Goal: Task Accomplishment & Management: Manage account settings

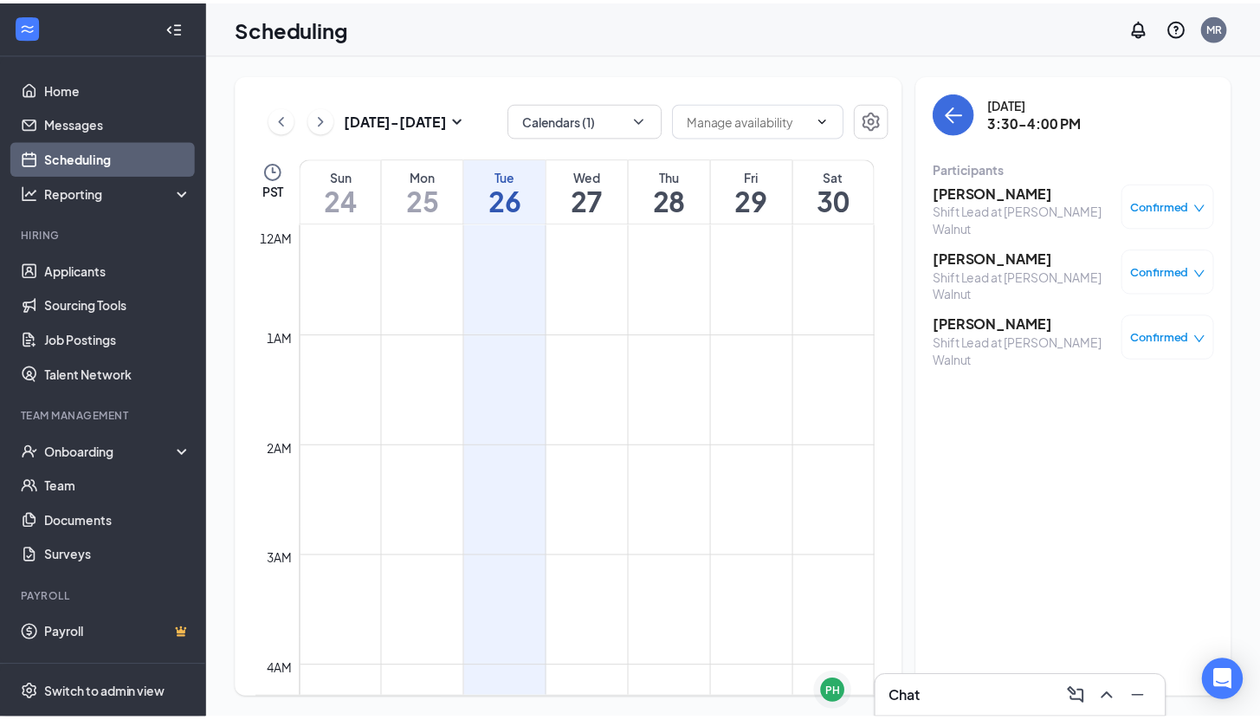
scroll to position [1539, 0]
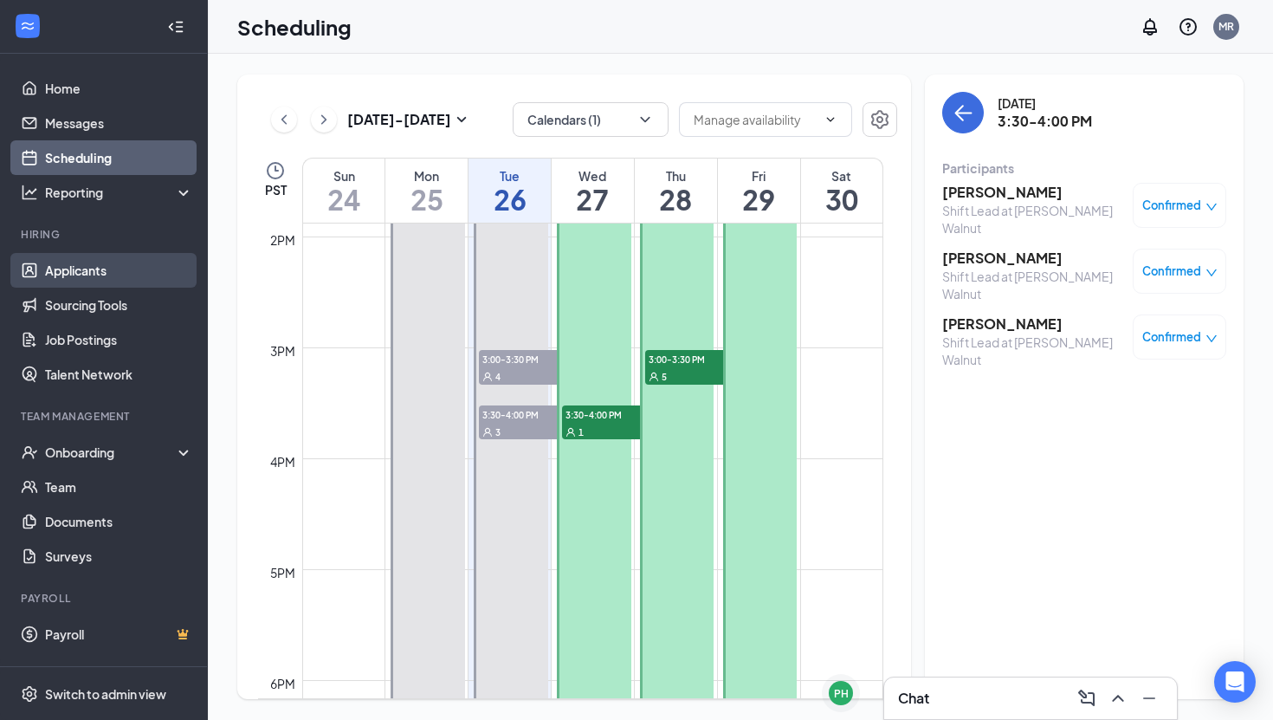
click at [97, 280] on link "Applicants" at bounding box center [119, 270] width 148 height 35
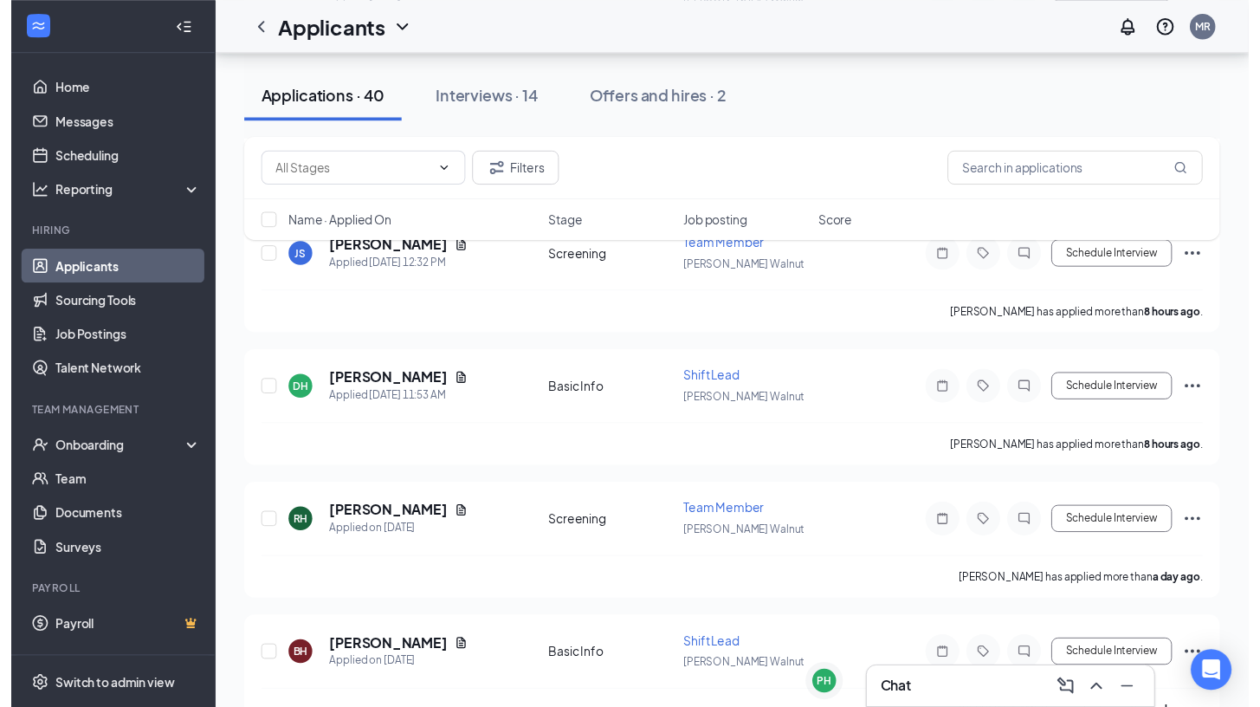
scroll to position [658, 0]
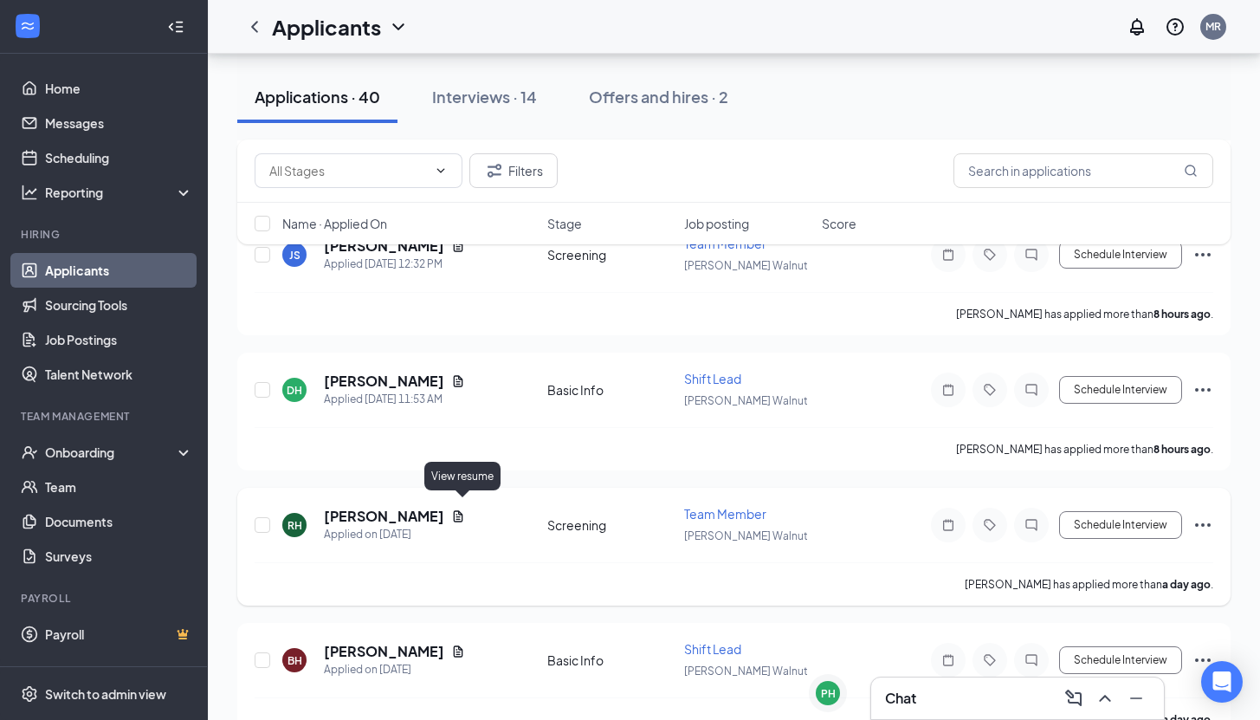
click at [463, 509] on icon "Document" at bounding box center [458, 516] width 14 height 14
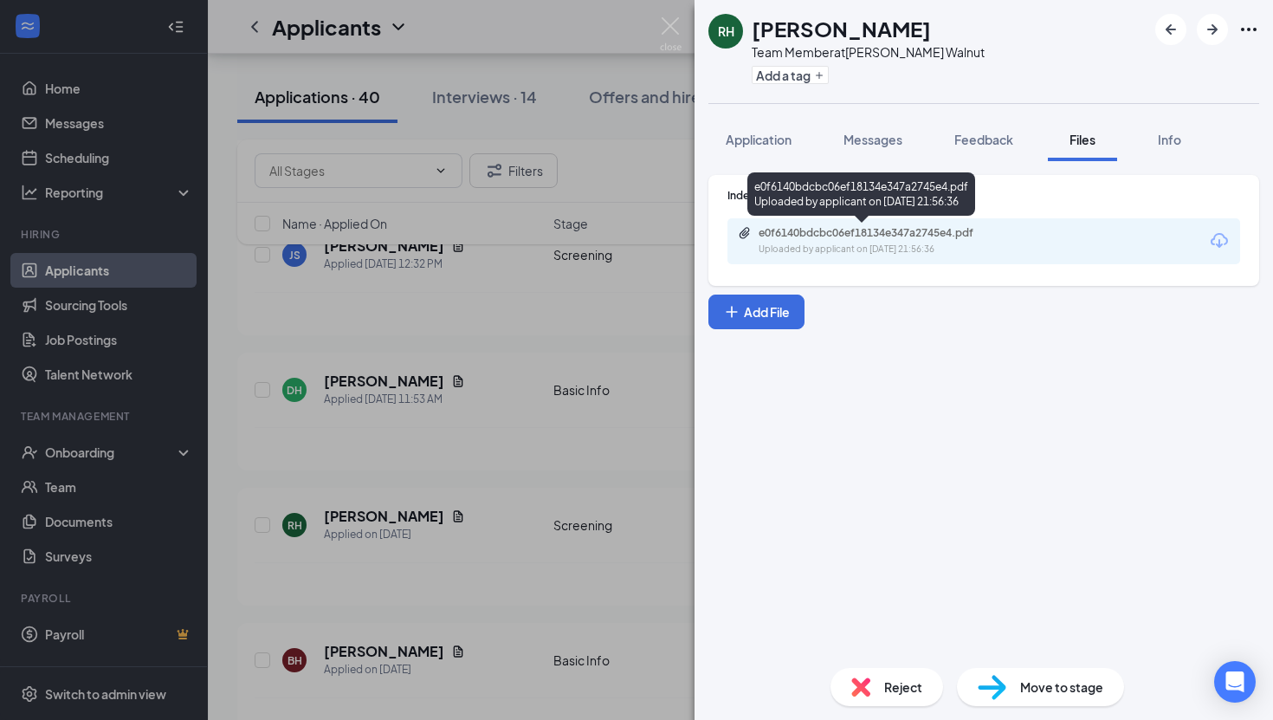
click at [794, 226] on div "e0f6140bdcbc06ef18134e347a2745e4.pdf" at bounding box center [880, 233] width 243 height 14
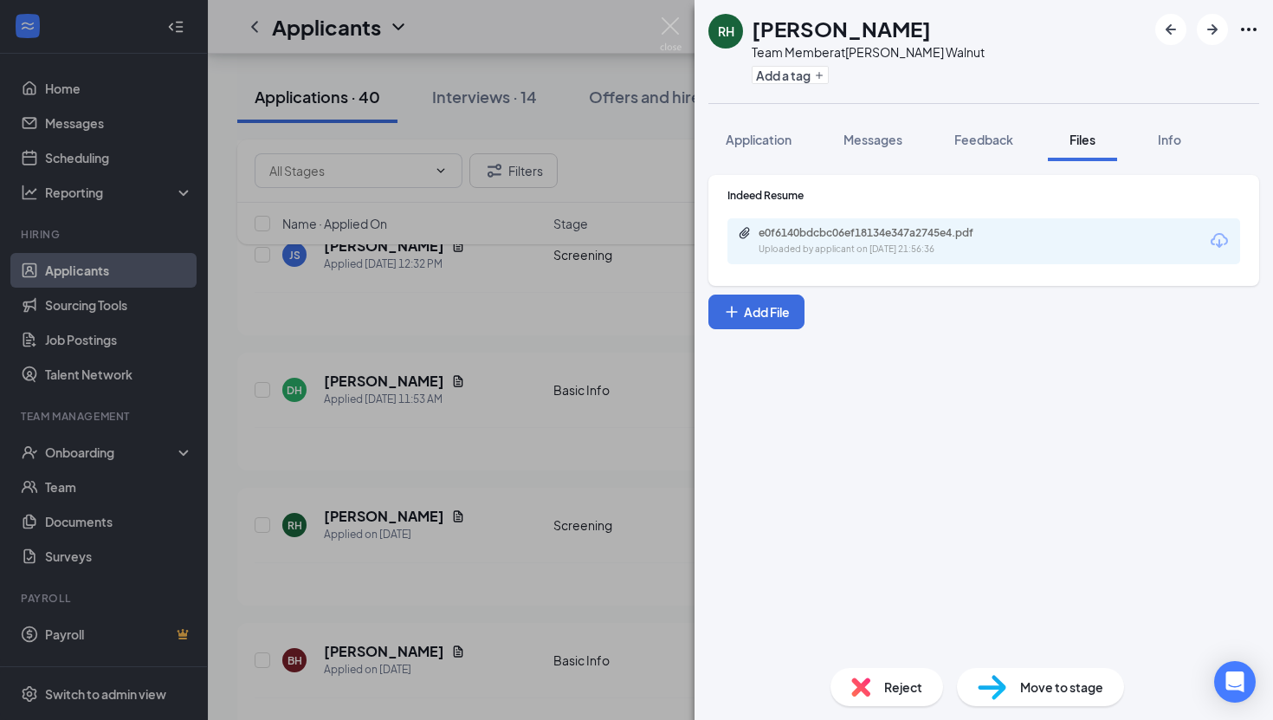
click at [346, 503] on div "RH [PERSON_NAME] Team Member at [PERSON_NAME] Walnut Add a tag Application Mess…" at bounding box center [636, 360] width 1273 height 720
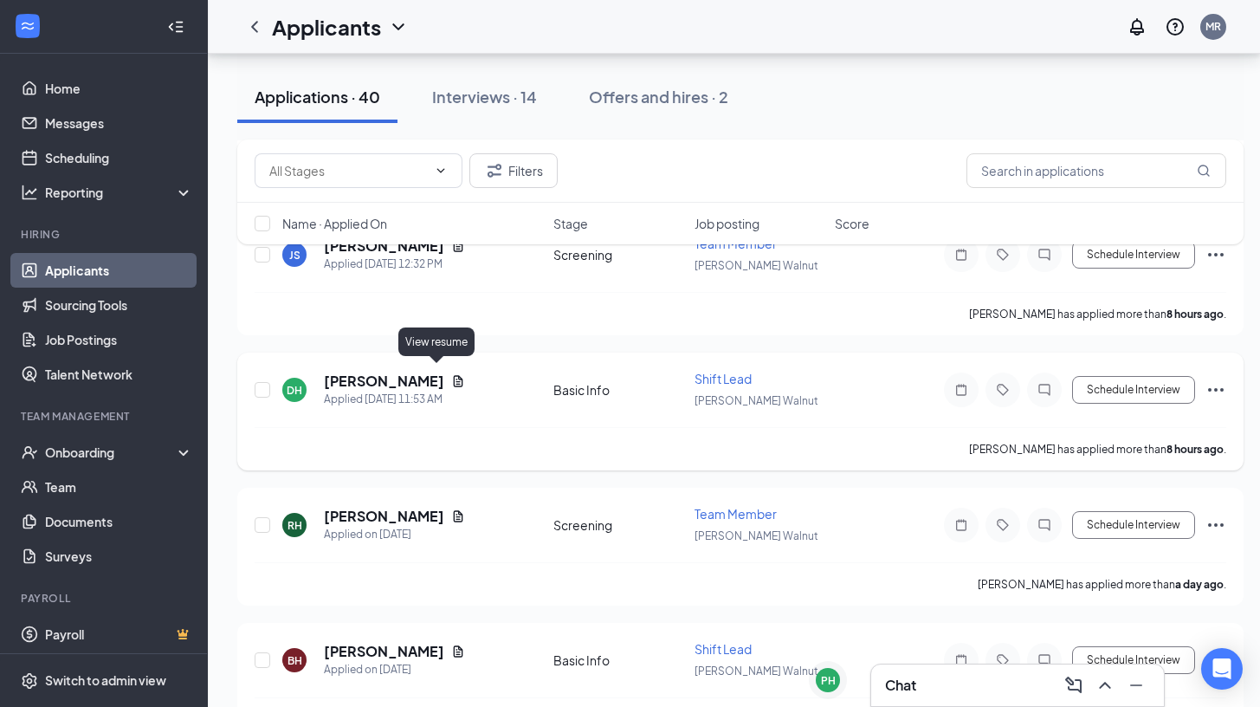
click at [451, 374] on icon "Document" at bounding box center [458, 381] width 14 height 14
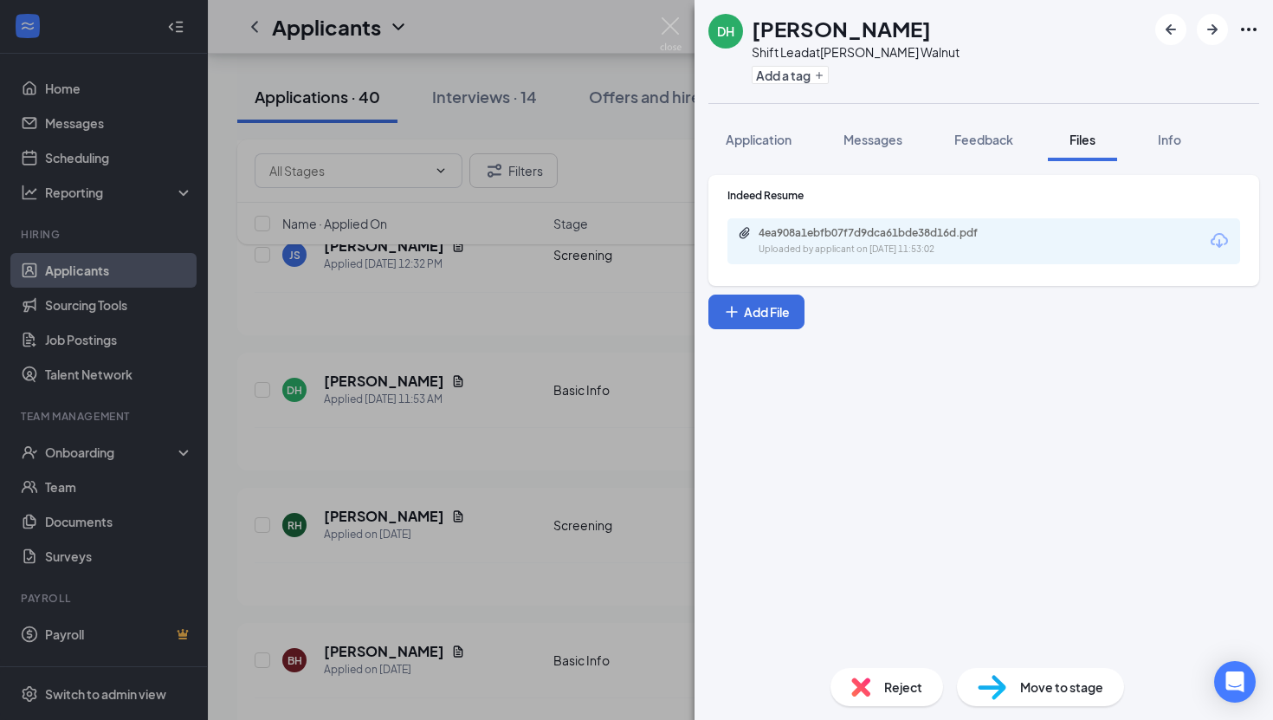
click at [831, 227] on div "4ea908a1ebfb07f7d9dca61bde38d16d.pdf" at bounding box center [880, 233] width 243 height 14
click at [515, 332] on div "DH [PERSON_NAME] Shift Lead at [PERSON_NAME] Walnut Add a tag Application Messa…" at bounding box center [636, 360] width 1273 height 720
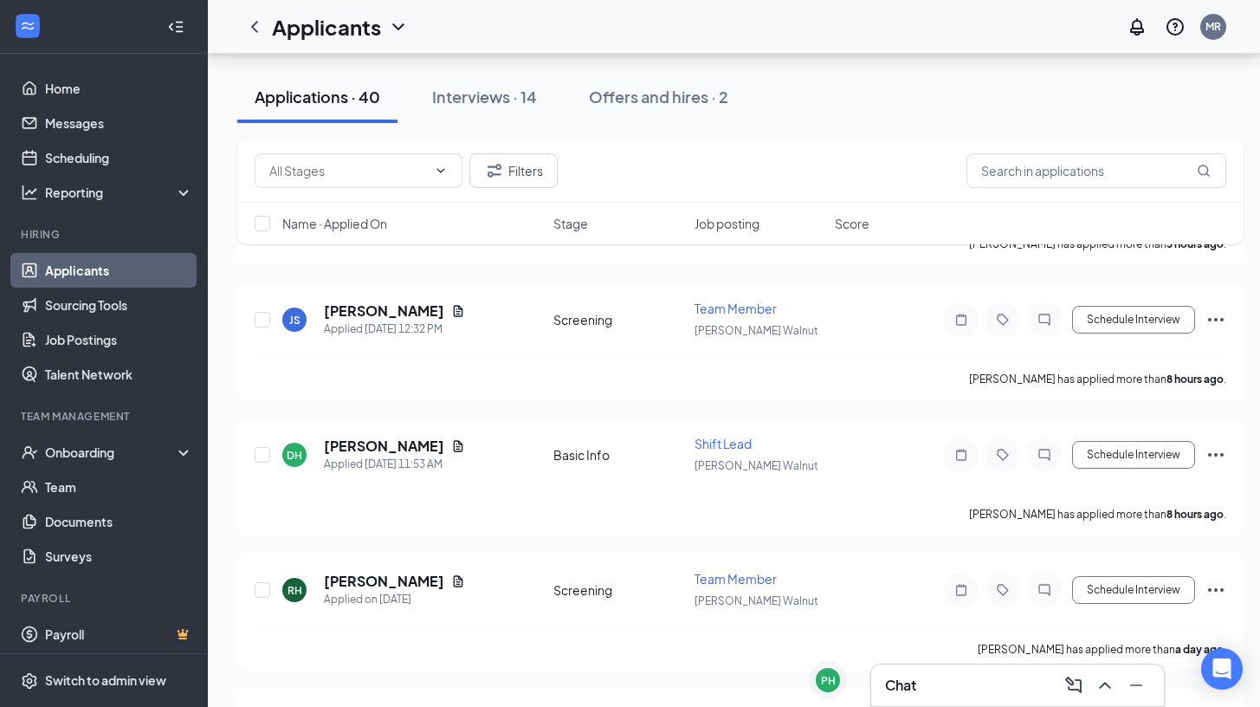
scroll to position [574, 0]
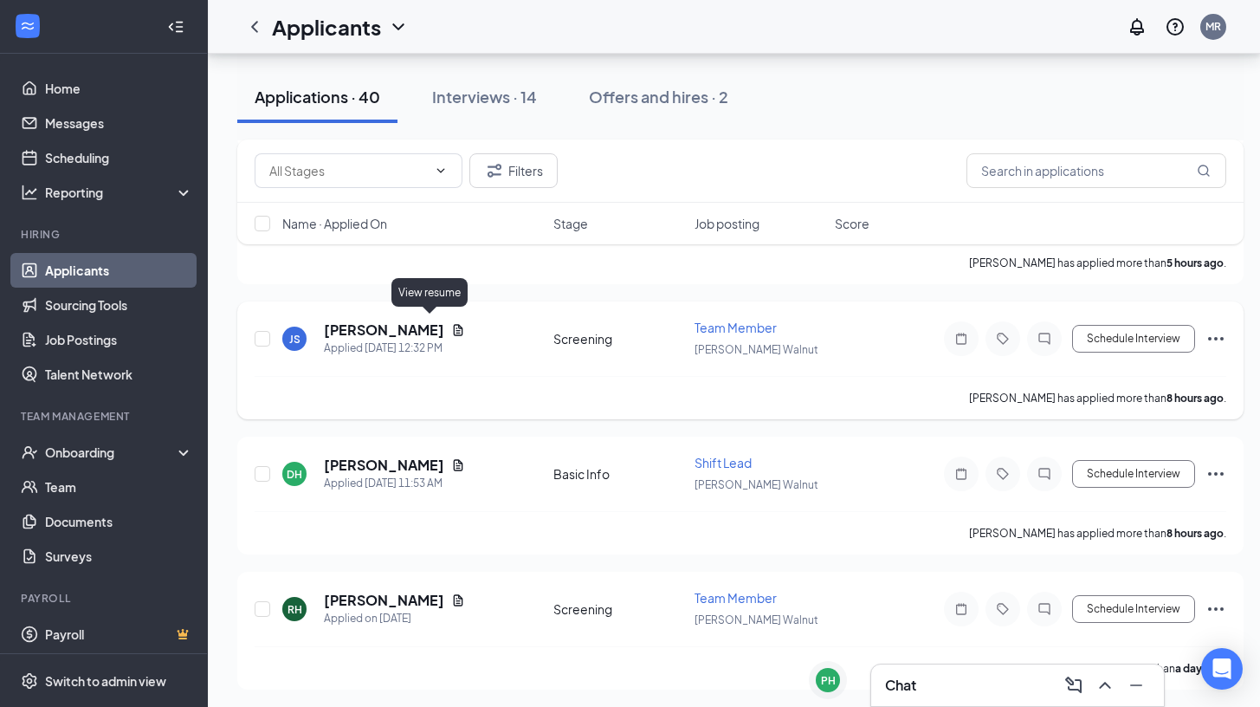
click at [451, 327] on icon "Document" at bounding box center [458, 330] width 14 height 14
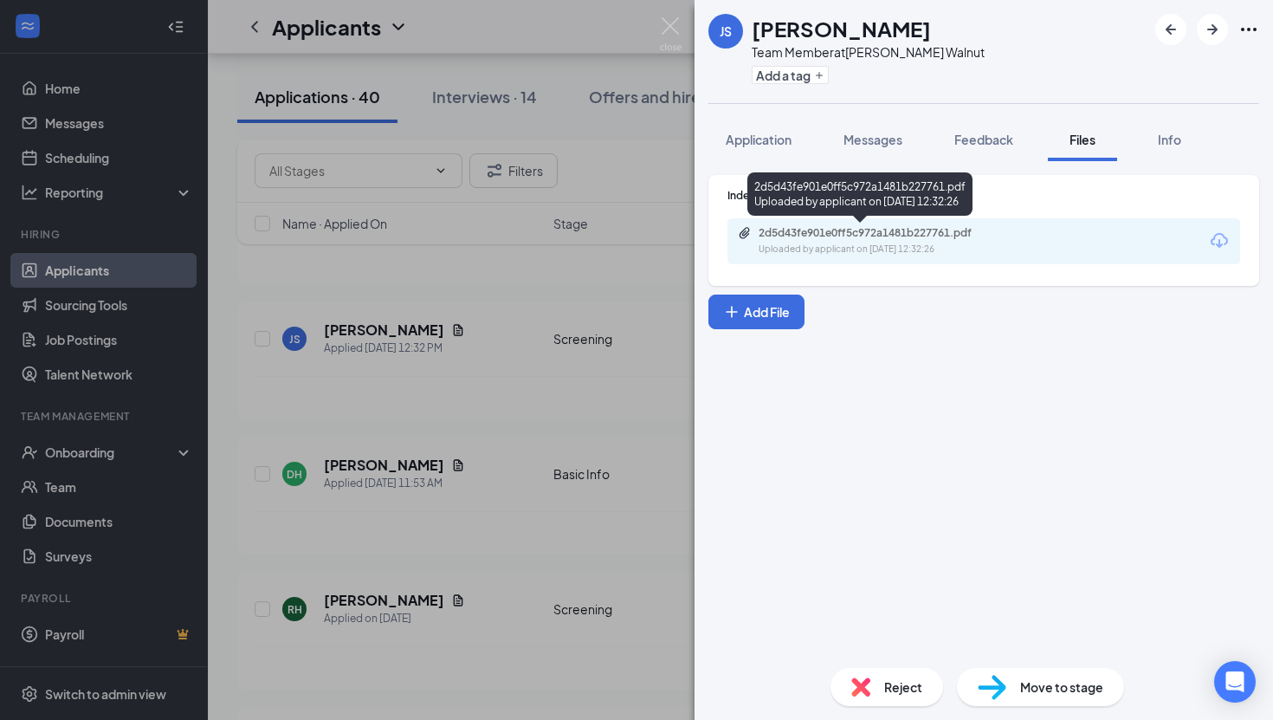
click at [881, 243] on div "Uploaded by applicant on [DATE] 12:32:26" at bounding box center [889, 250] width 260 height 14
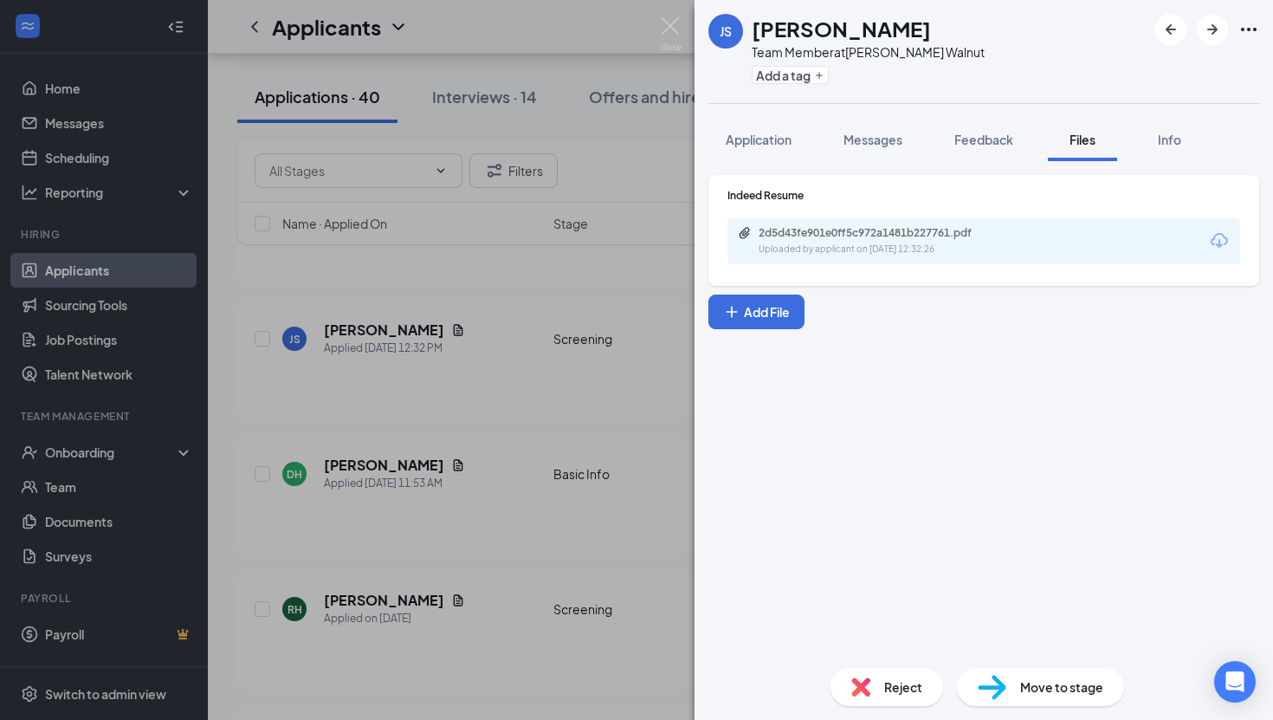
click at [420, 395] on div "[PERSON_NAME] Stamp Team Member at [PERSON_NAME] Walnut Add a tag Application M…" at bounding box center [636, 360] width 1273 height 720
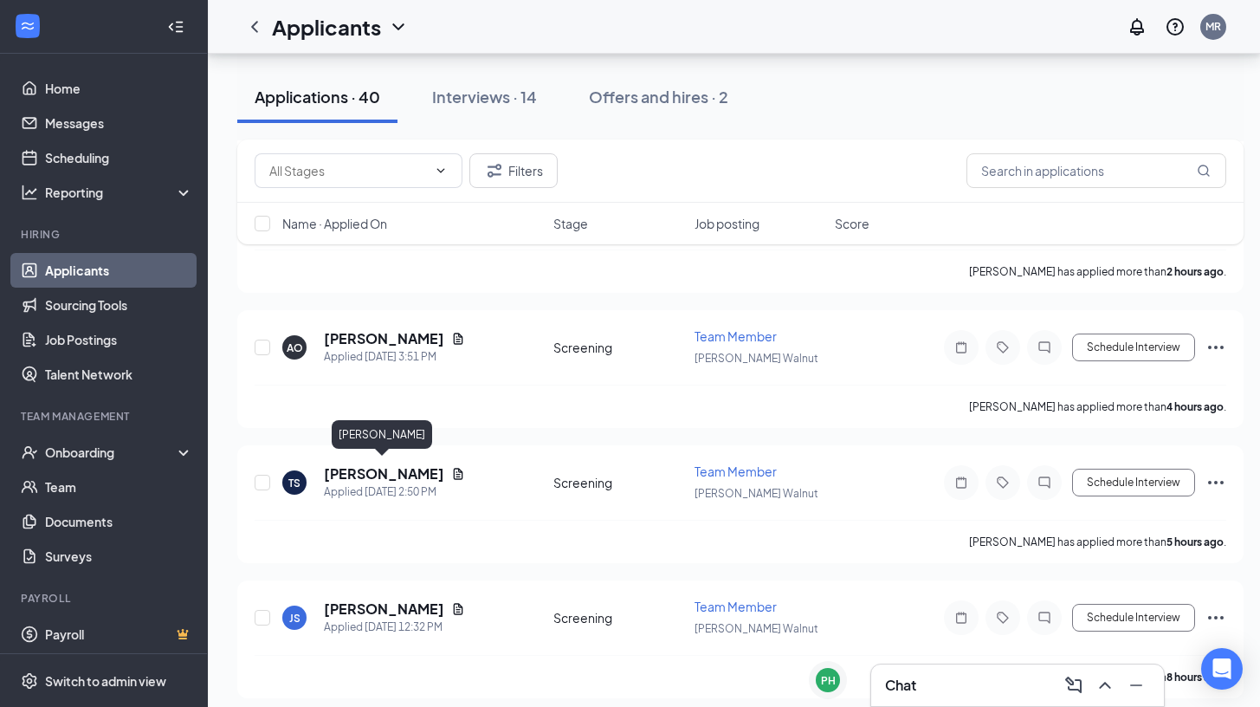
scroll to position [294, 0]
click at [454, 471] on icon "Document" at bounding box center [459, 474] width 10 height 11
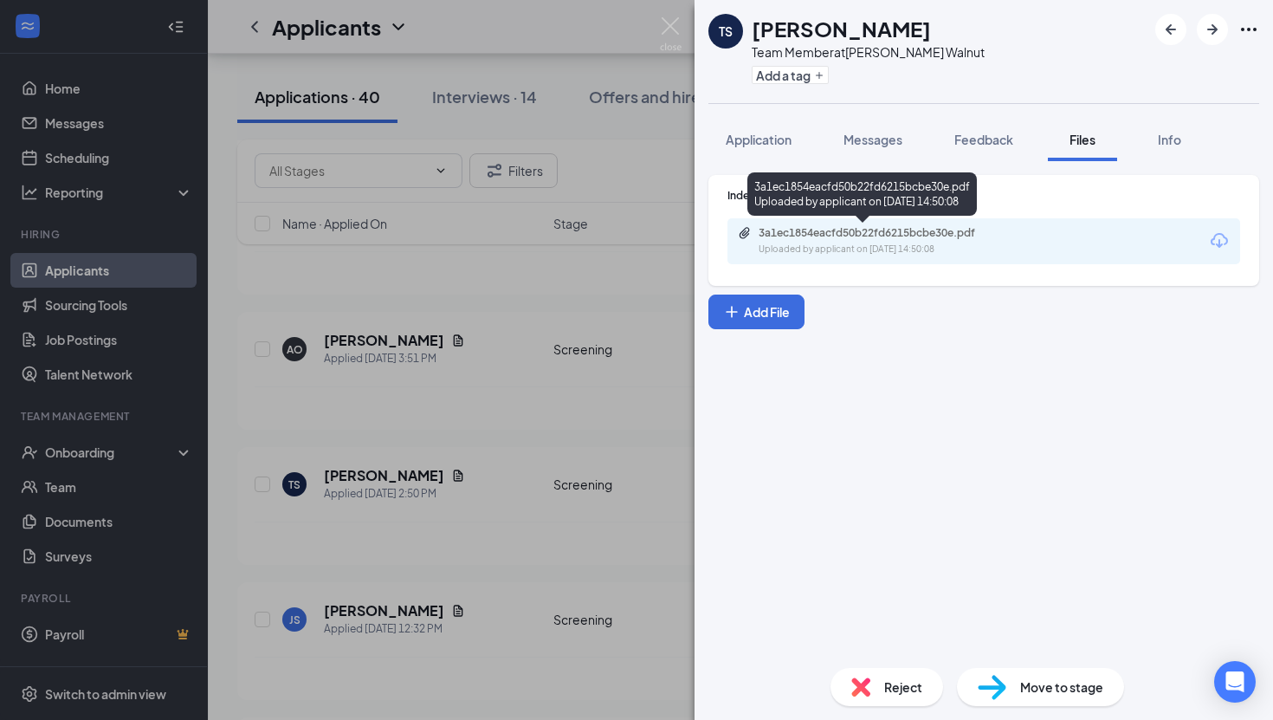
click at [783, 233] on div "3a1ec1854eacfd50b22fd6215bcbe30e.pdf" at bounding box center [880, 233] width 243 height 14
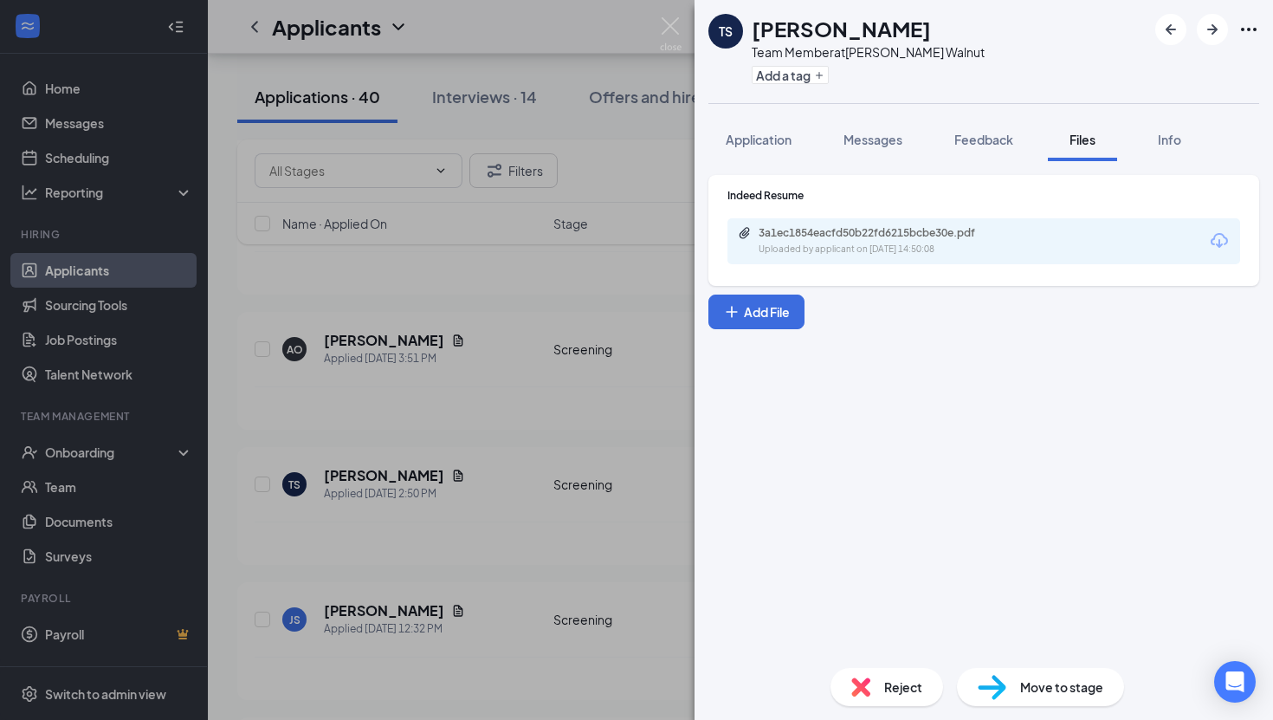
click at [459, 391] on div "TS [PERSON_NAME] Team Member at [PERSON_NAME] Walnut Add a tag Application Mess…" at bounding box center [636, 360] width 1273 height 720
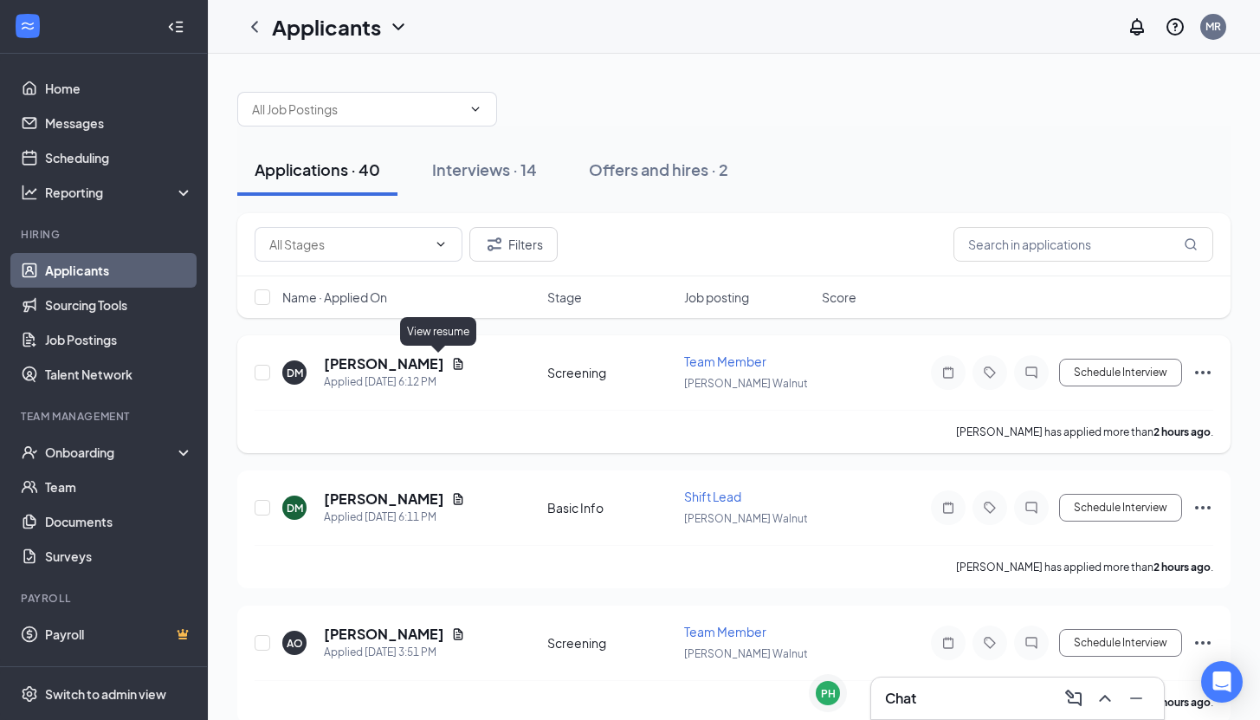
click at [451, 366] on icon "Document" at bounding box center [458, 364] width 14 height 14
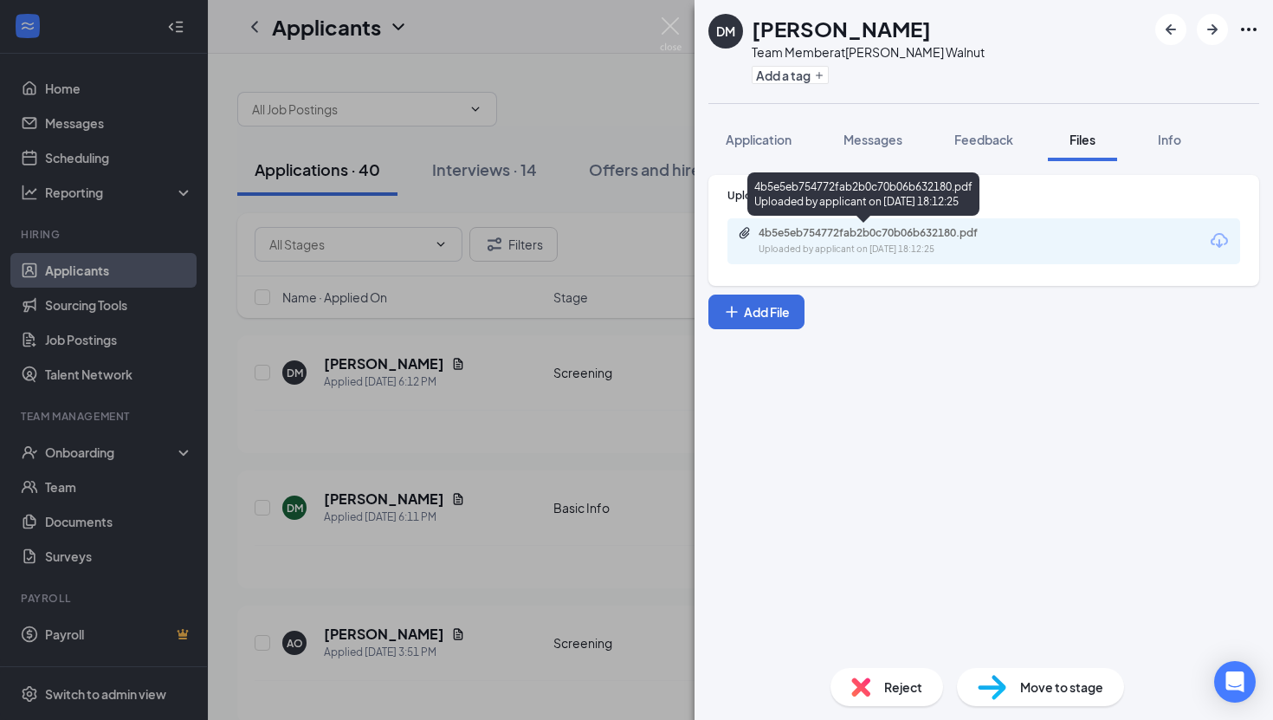
click at [846, 232] on div "4b5e5eb754772fab2b0c70b06b632180.pdf" at bounding box center [880, 233] width 243 height 14
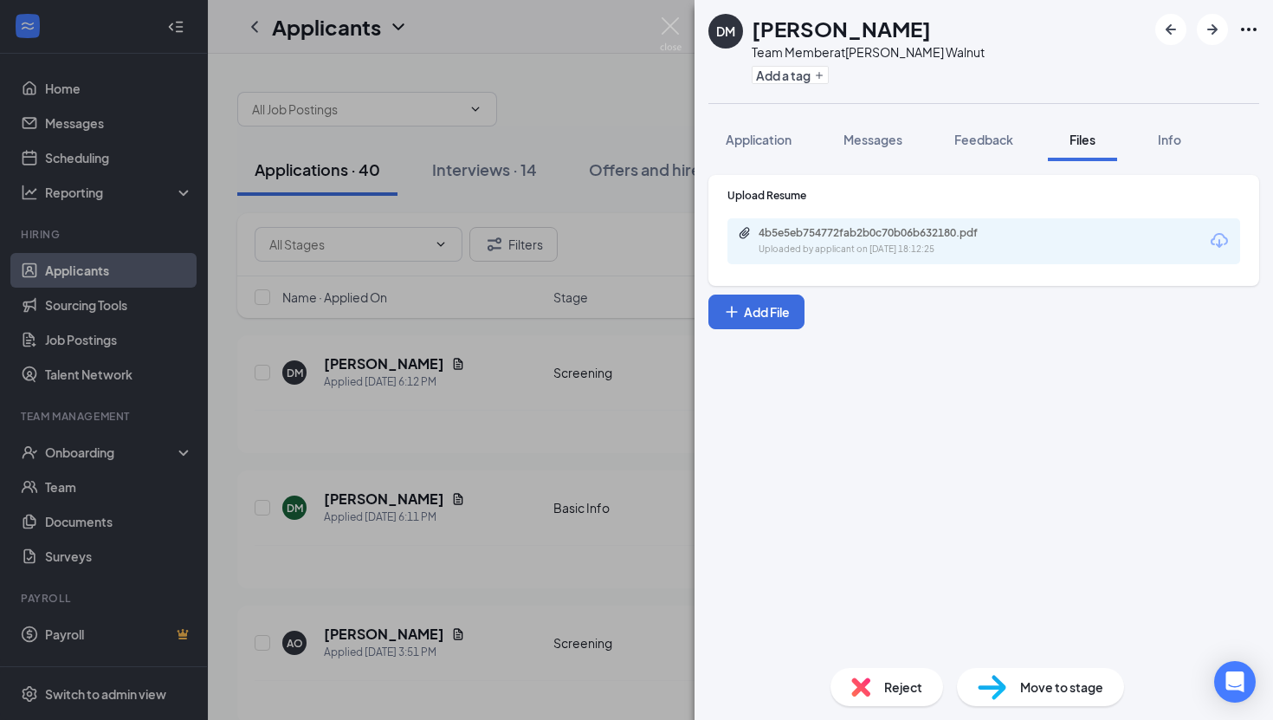
click at [864, 690] on img at bounding box center [861, 686] width 19 height 19
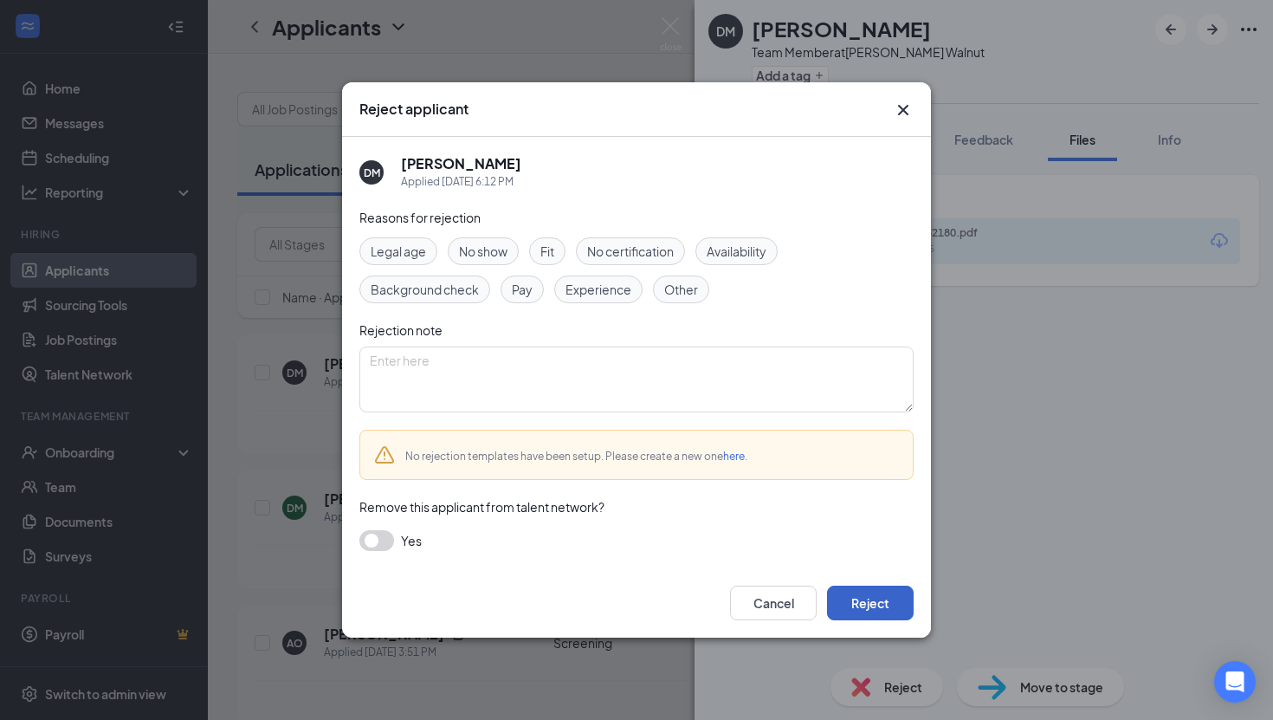
click at [862, 600] on button "Reject" at bounding box center [870, 603] width 87 height 35
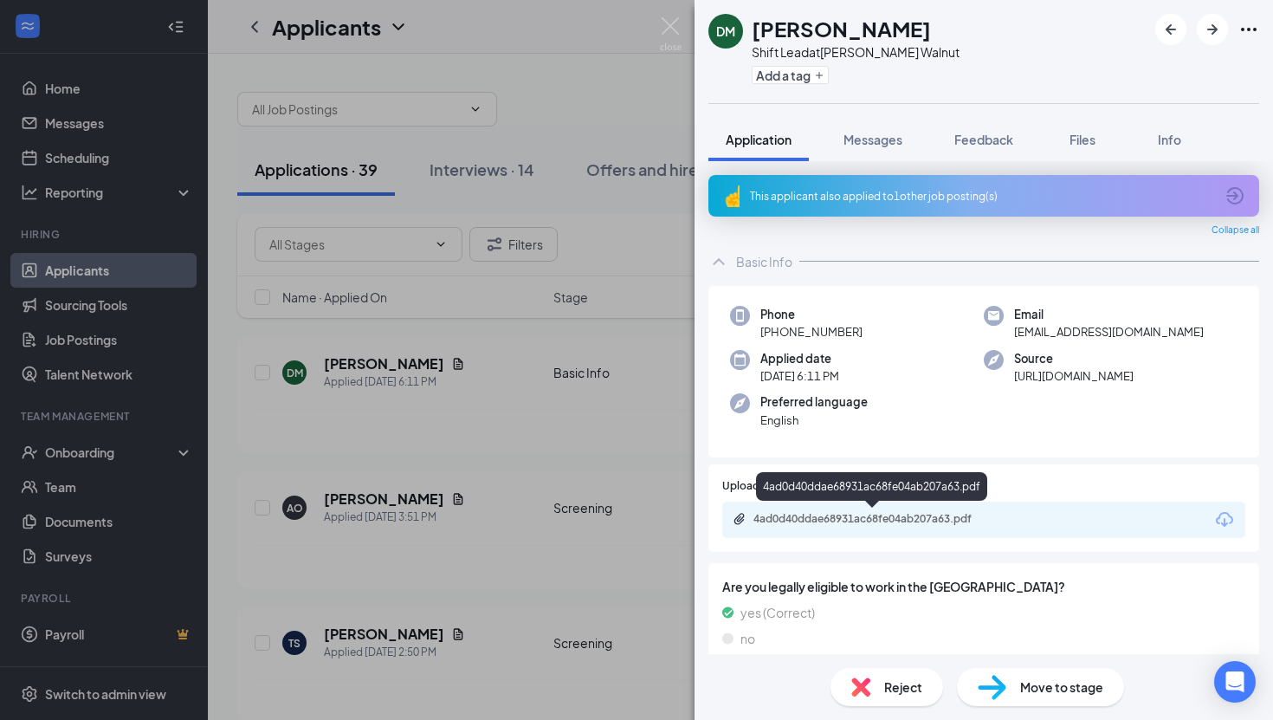
click at [816, 519] on div "4ad0d40ddae68931ac68fe04ab207a63.pdf" at bounding box center [875, 519] width 243 height 14
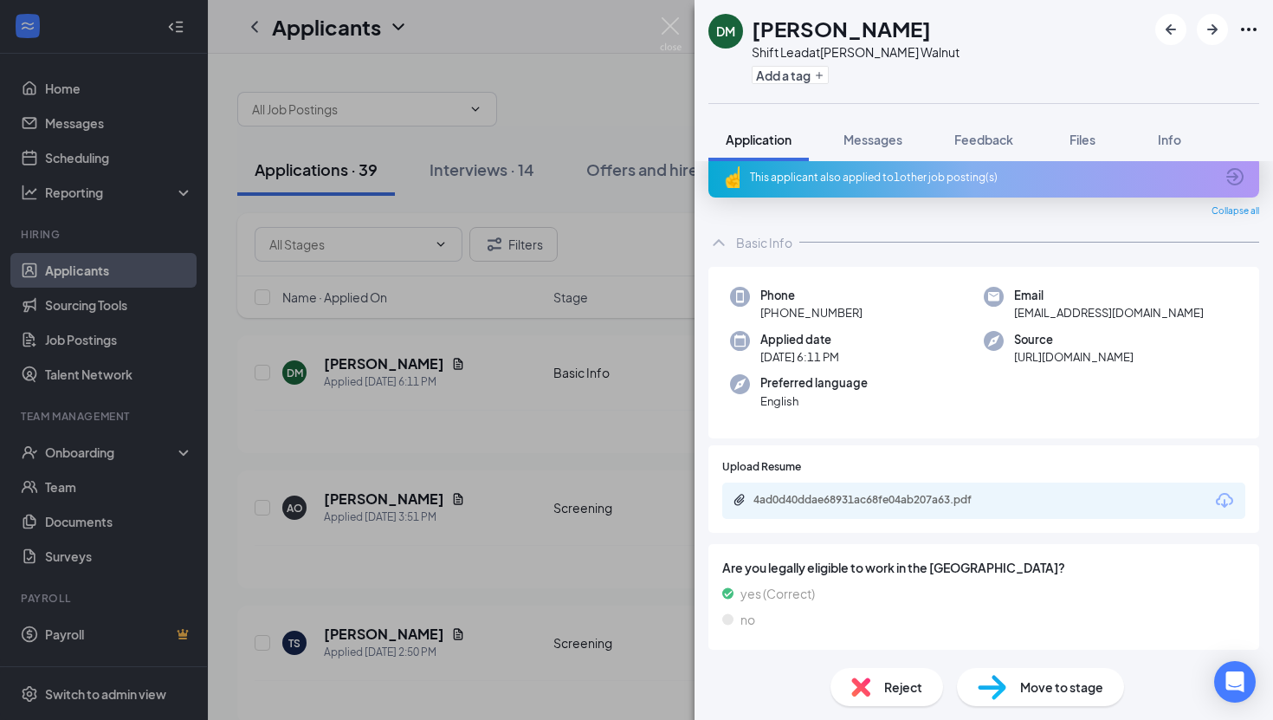
click at [846, 687] on div "Reject" at bounding box center [887, 687] width 113 height 38
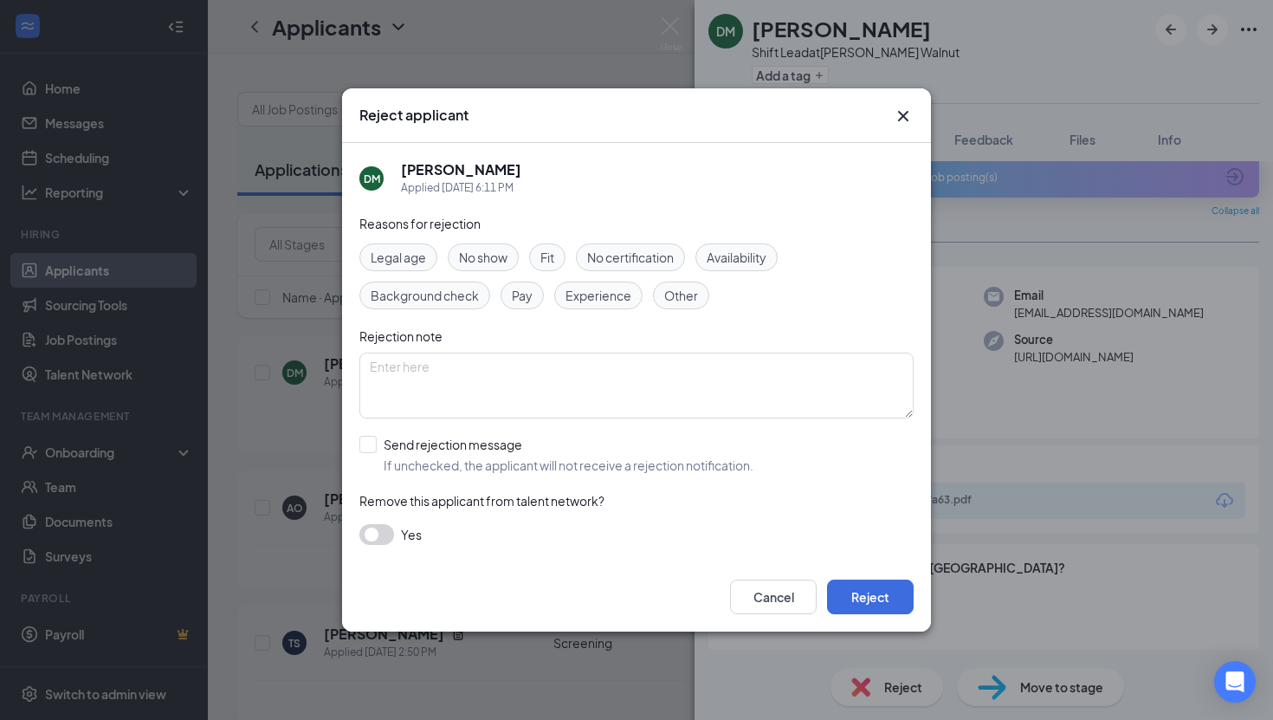
click at [387, 538] on button "button" at bounding box center [376, 534] width 35 height 21
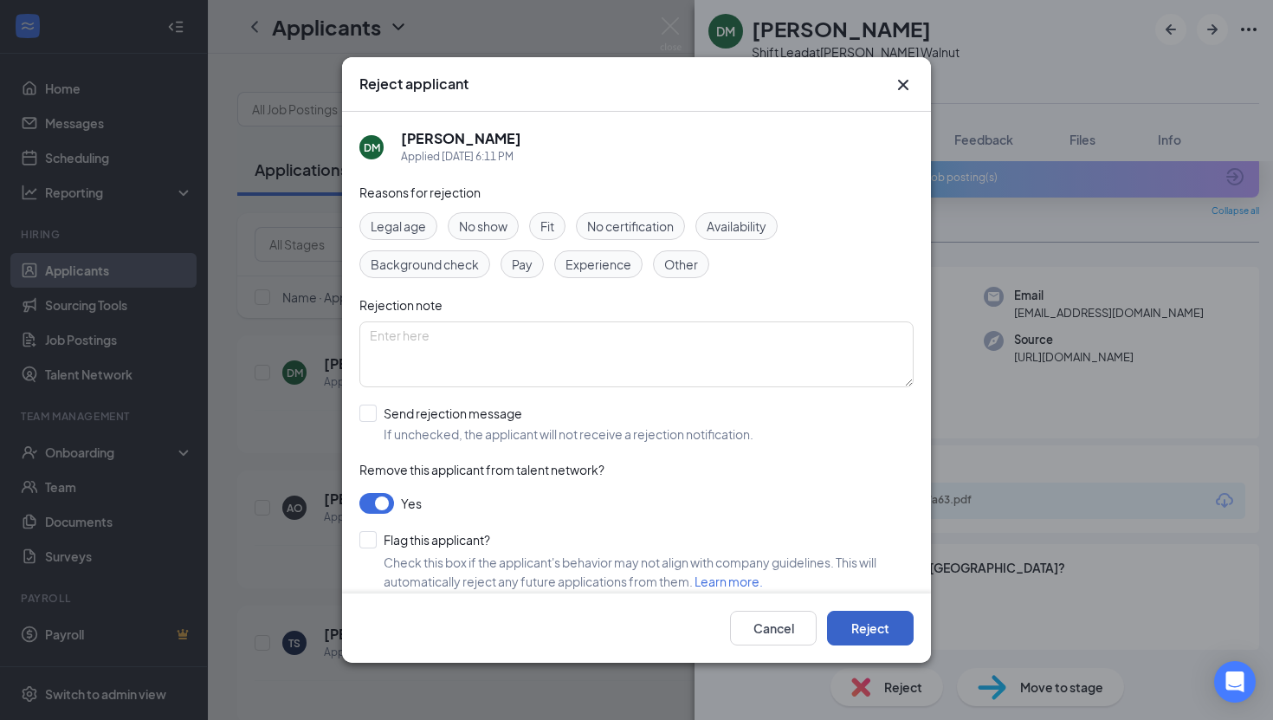
click at [847, 630] on button "Reject" at bounding box center [870, 628] width 87 height 35
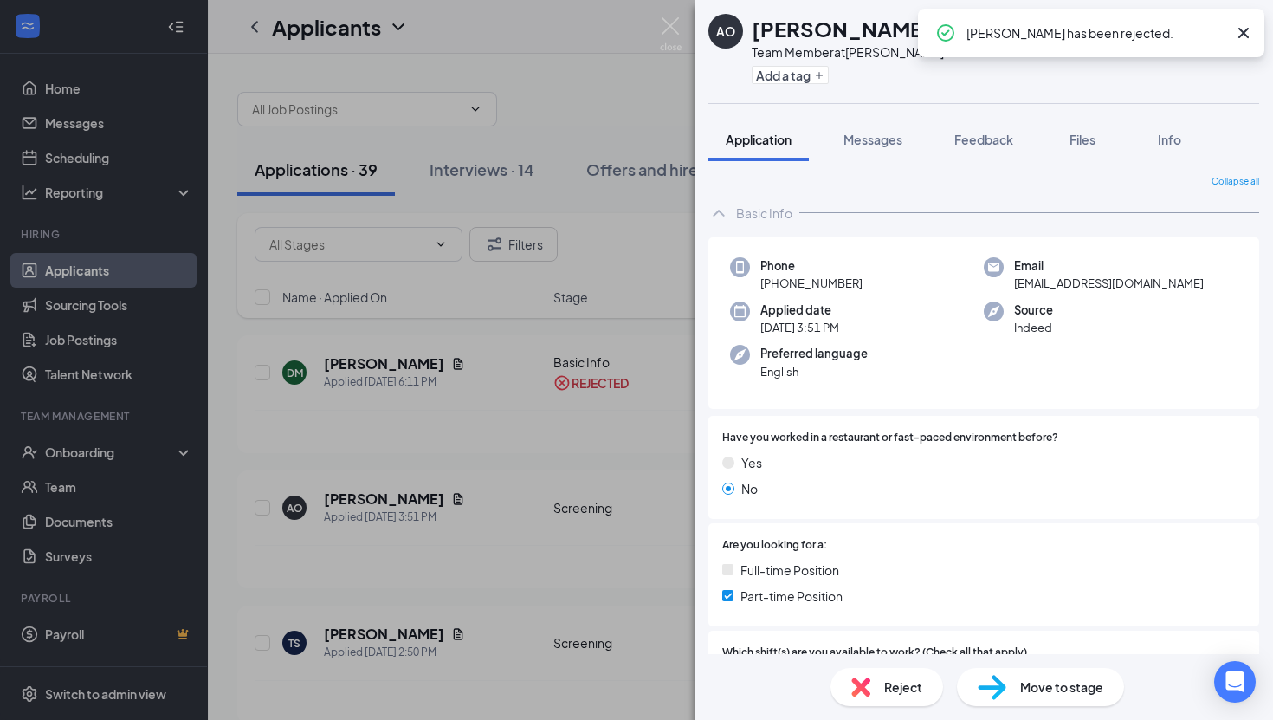
click at [648, 438] on div "AO [PERSON_NAME] Team Member at [PERSON_NAME] Walnut Add a tag Application Mess…" at bounding box center [636, 360] width 1273 height 720
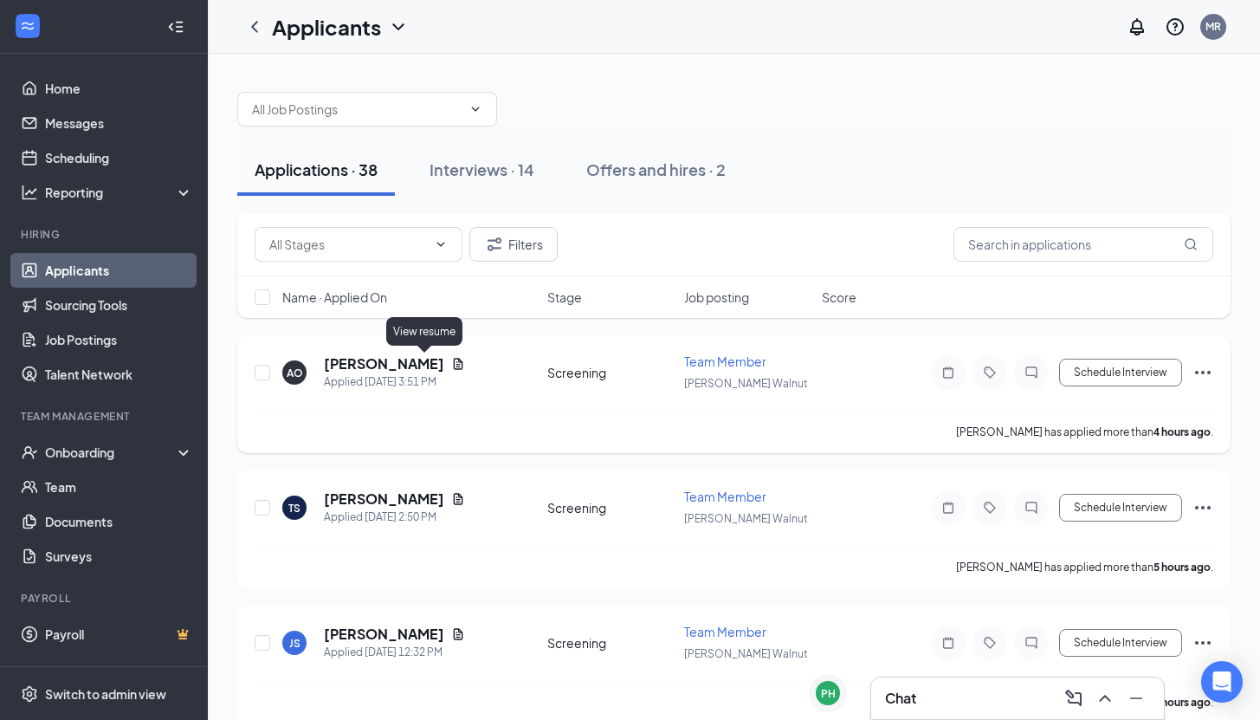
click at [454, 364] on icon "Document" at bounding box center [459, 363] width 10 height 11
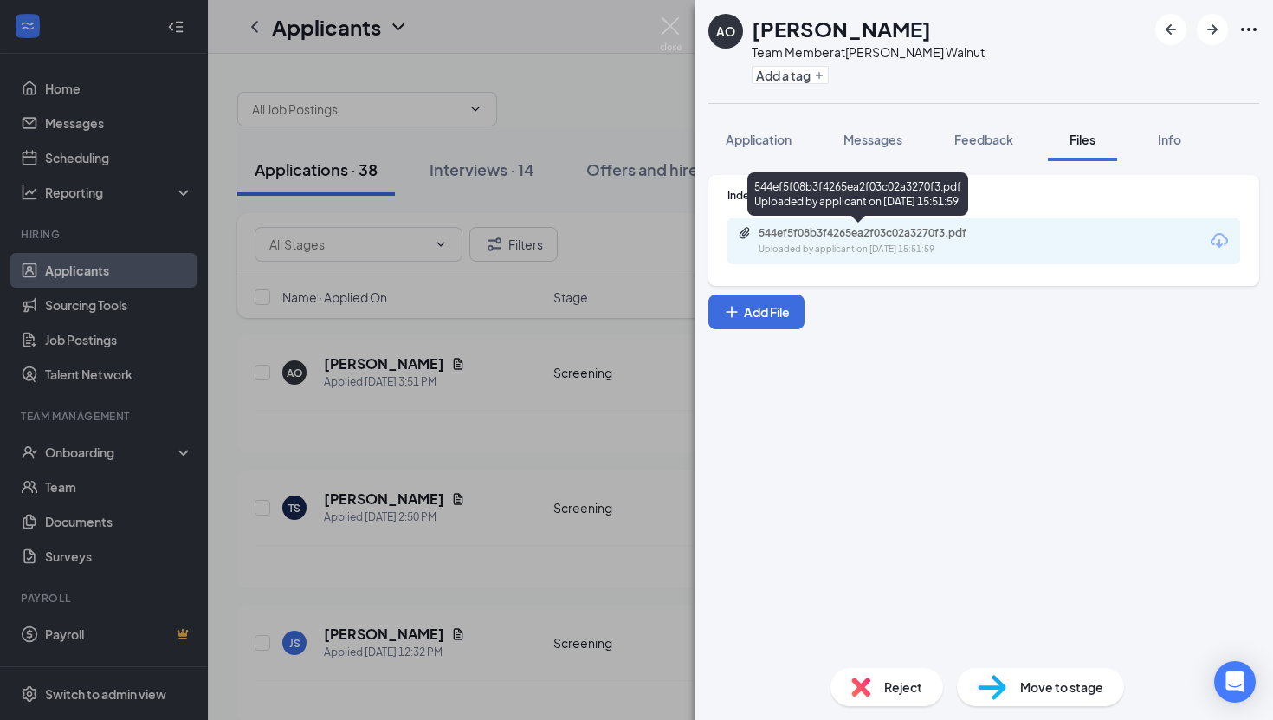
click at [801, 228] on div "544ef5f08b3f4265ea2f03c02a3270f3.pdf" at bounding box center [880, 233] width 243 height 14
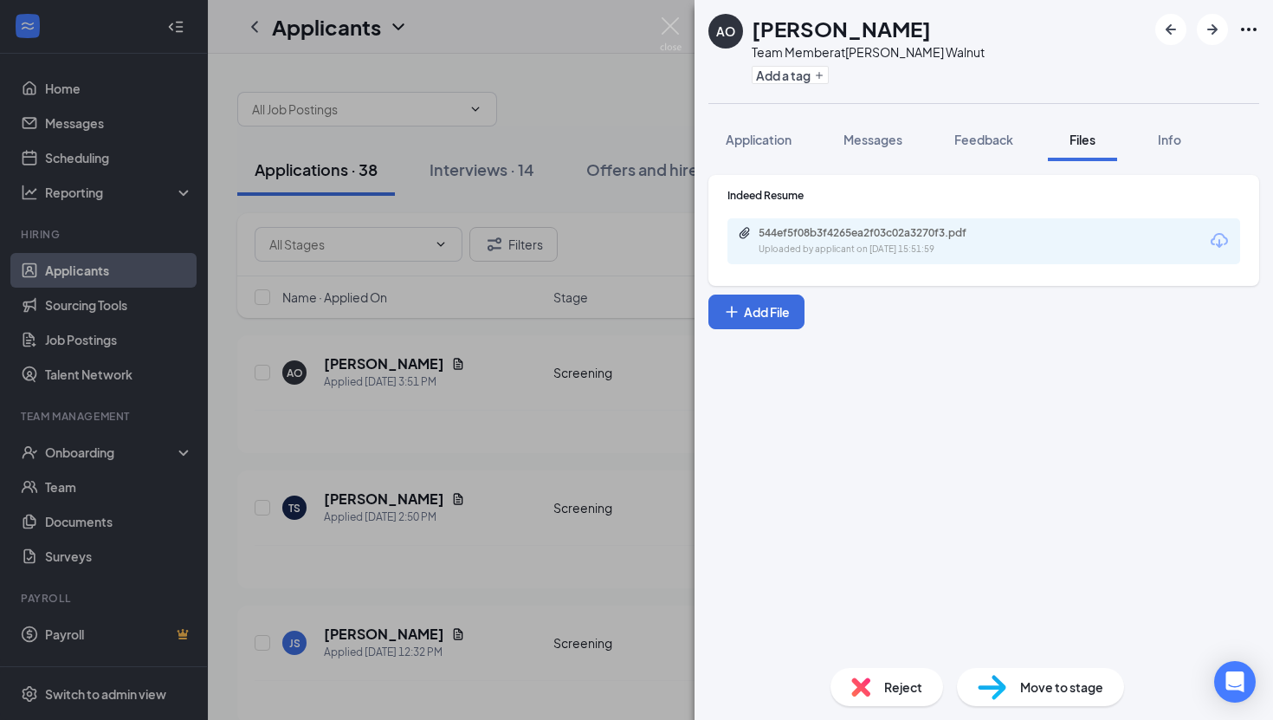
click at [424, 457] on div "AO [PERSON_NAME] Team Member at [PERSON_NAME] Walnut Add a tag Application Mess…" at bounding box center [636, 360] width 1273 height 720
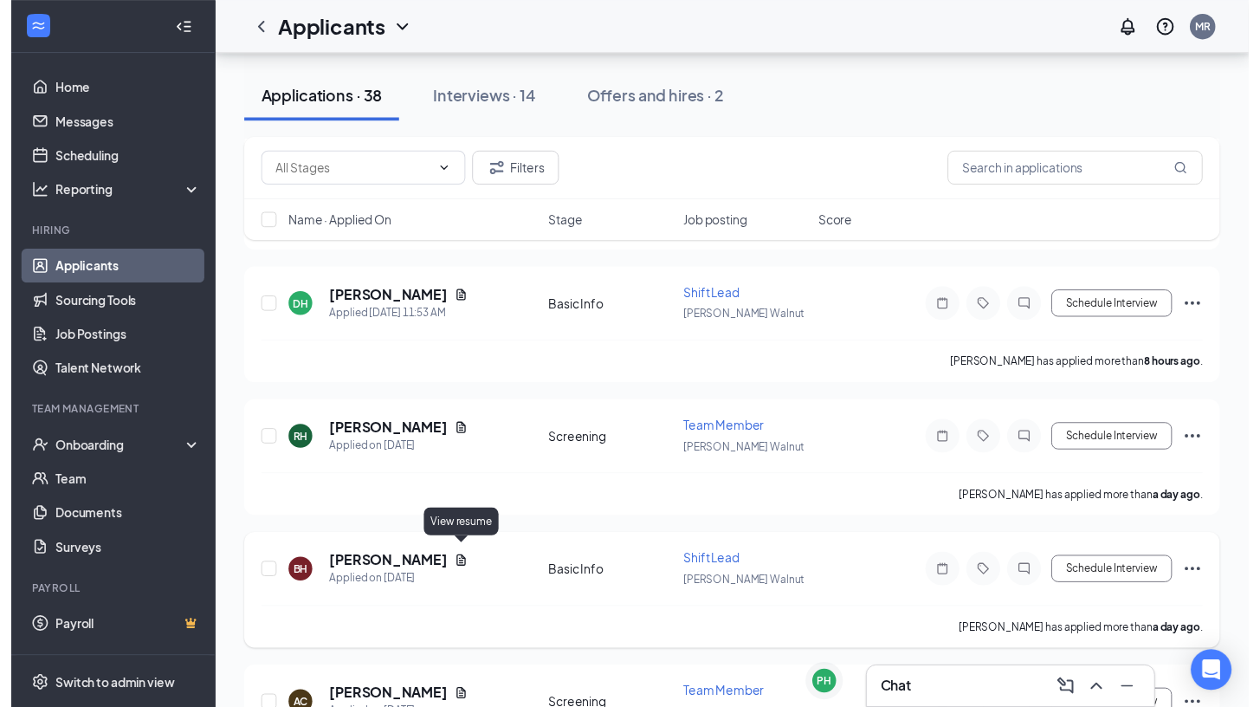
scroll to position [444, 0]
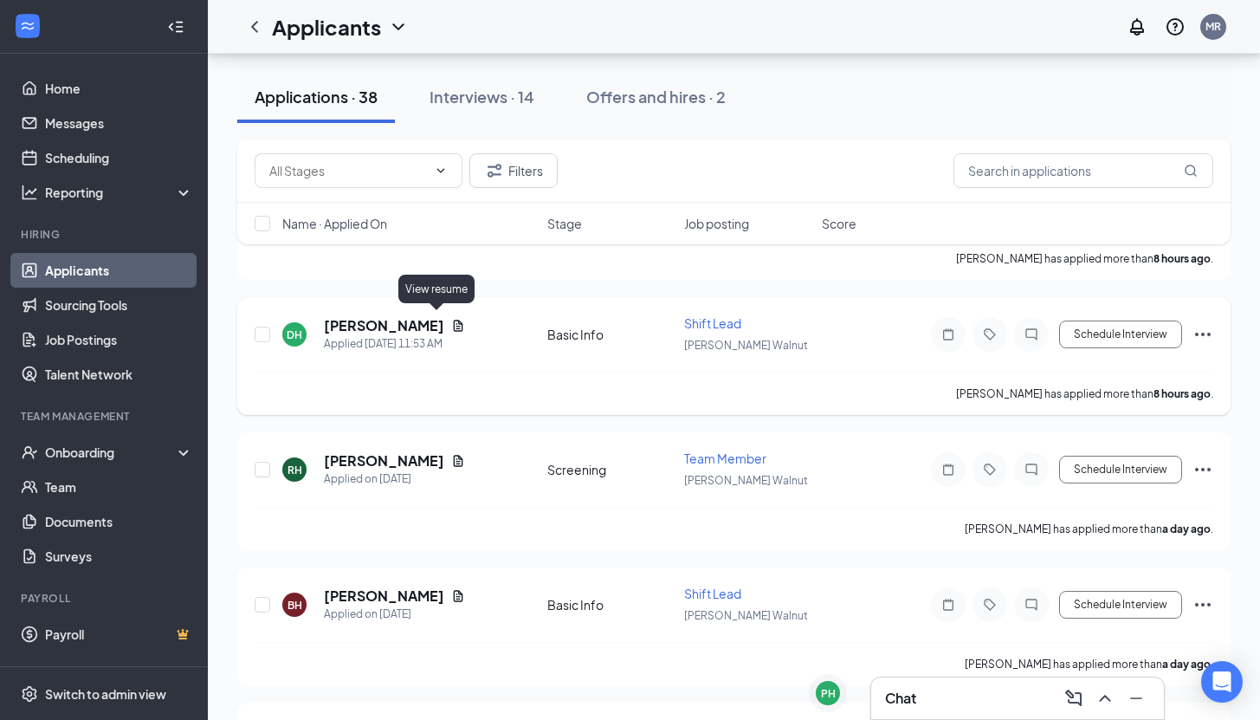
click at [454, 320] on icon "Document" at bounding box center [459, 325] width 10 height 11
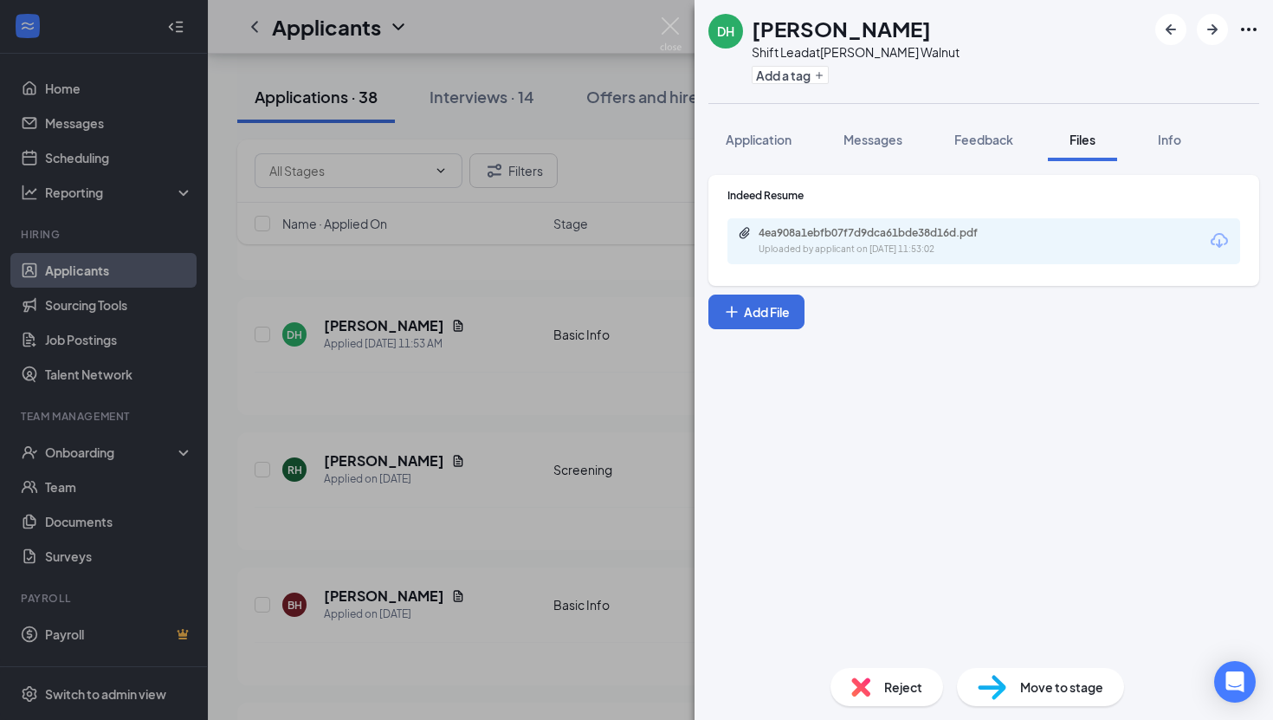
click at [1082, 694] on span "Move to stage" at bounding box center [1061, 686] width 83 height 19
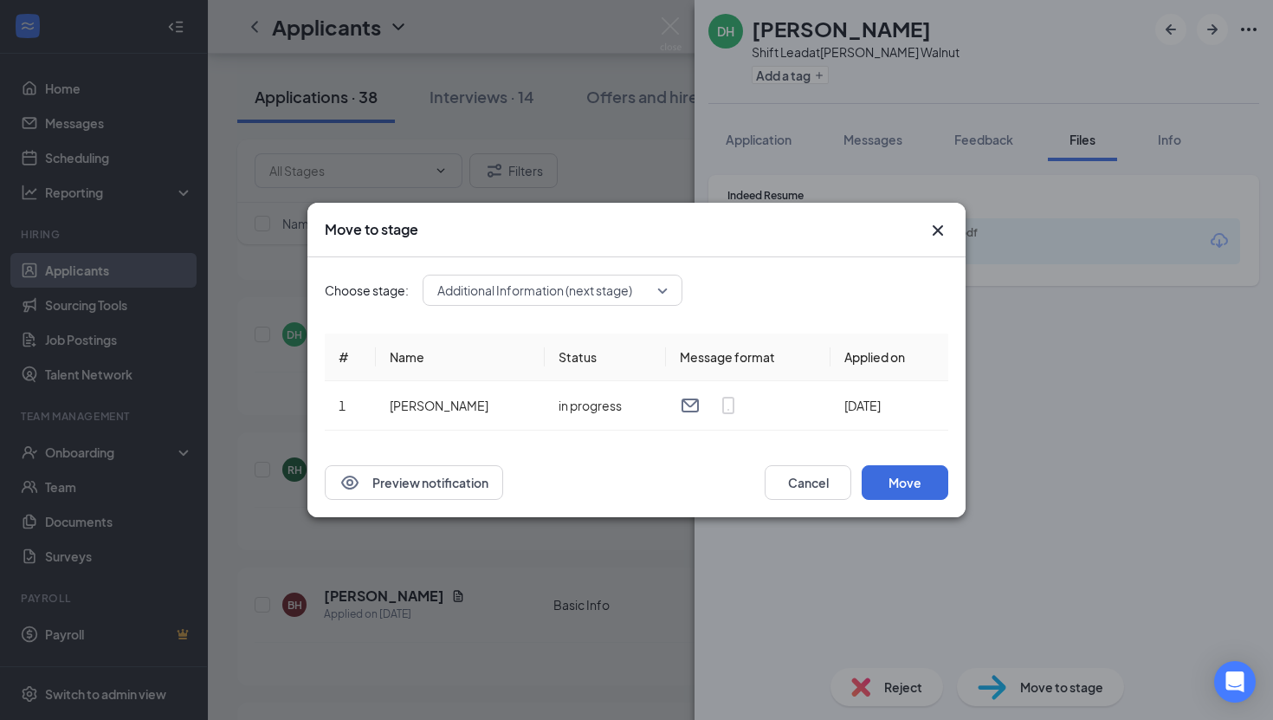
click at [943, 224] on icon "Cross" at bounding box center [938, 230] width 21 height 21
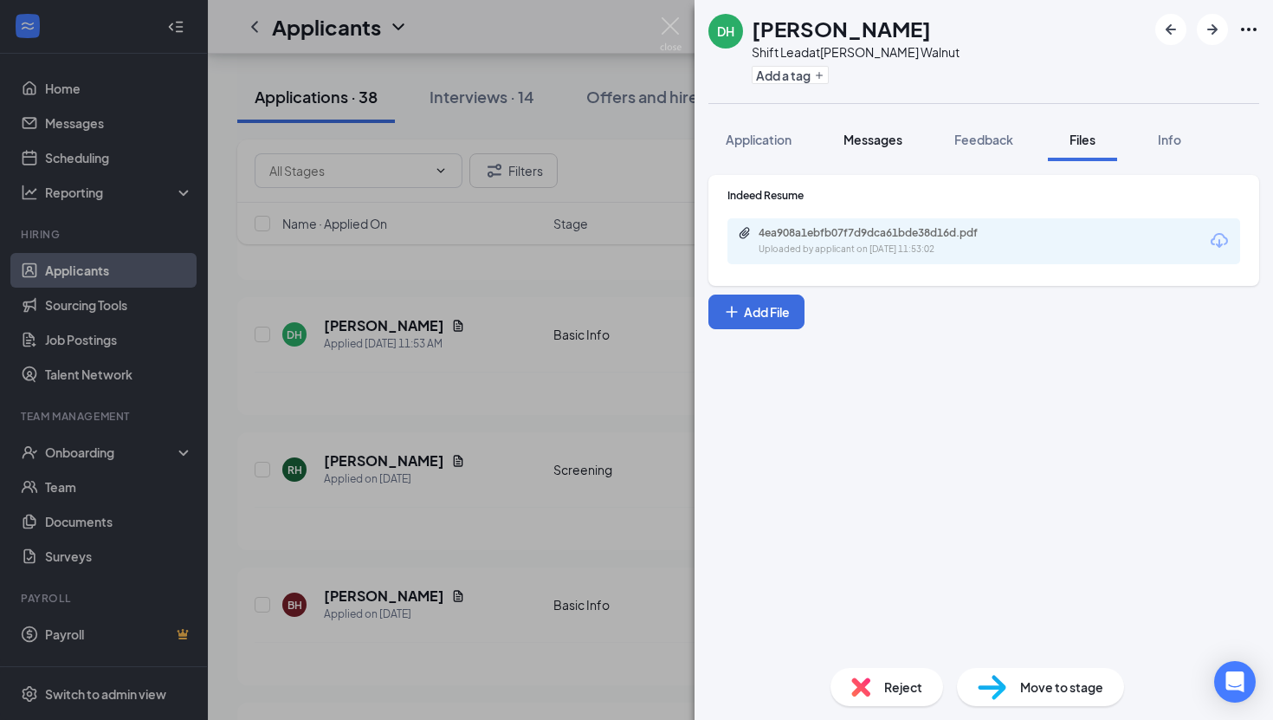
click at [894, 150] on button "Messages" at bounding box center [873, 139] width 94 height 43
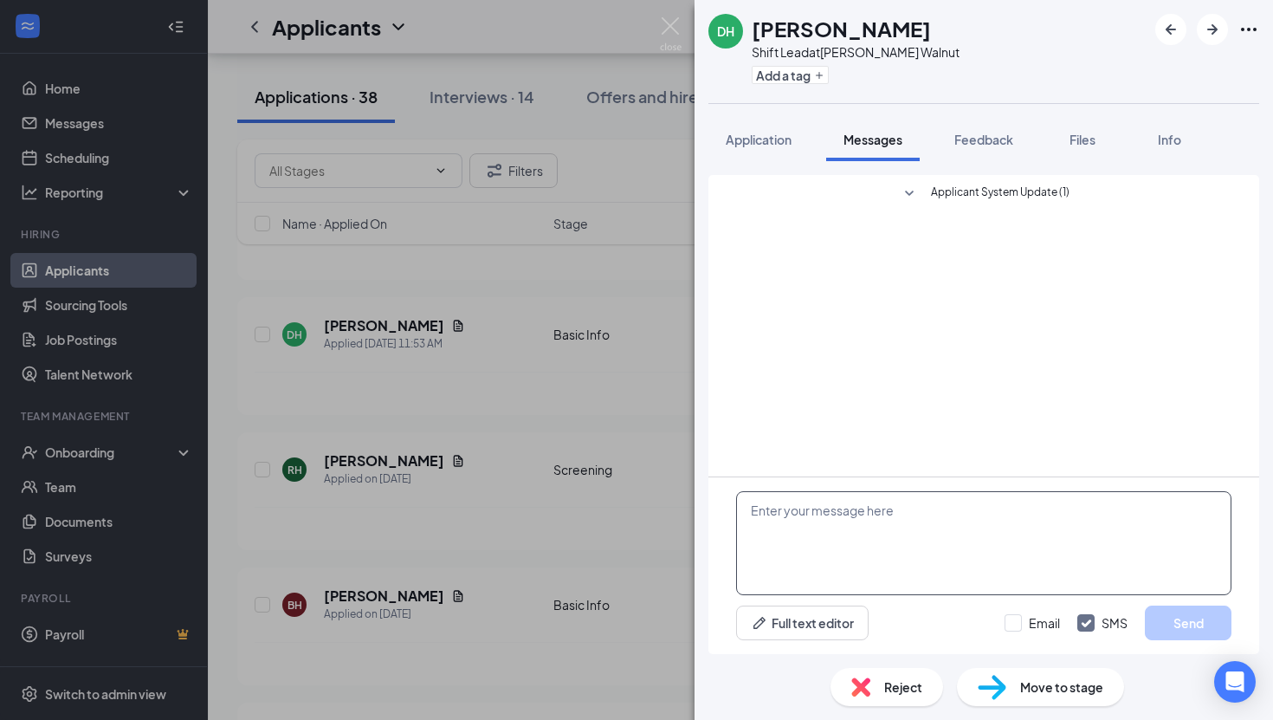
click at [793, 580] on textarea at bounding box center [983, 543] width 495 height 104
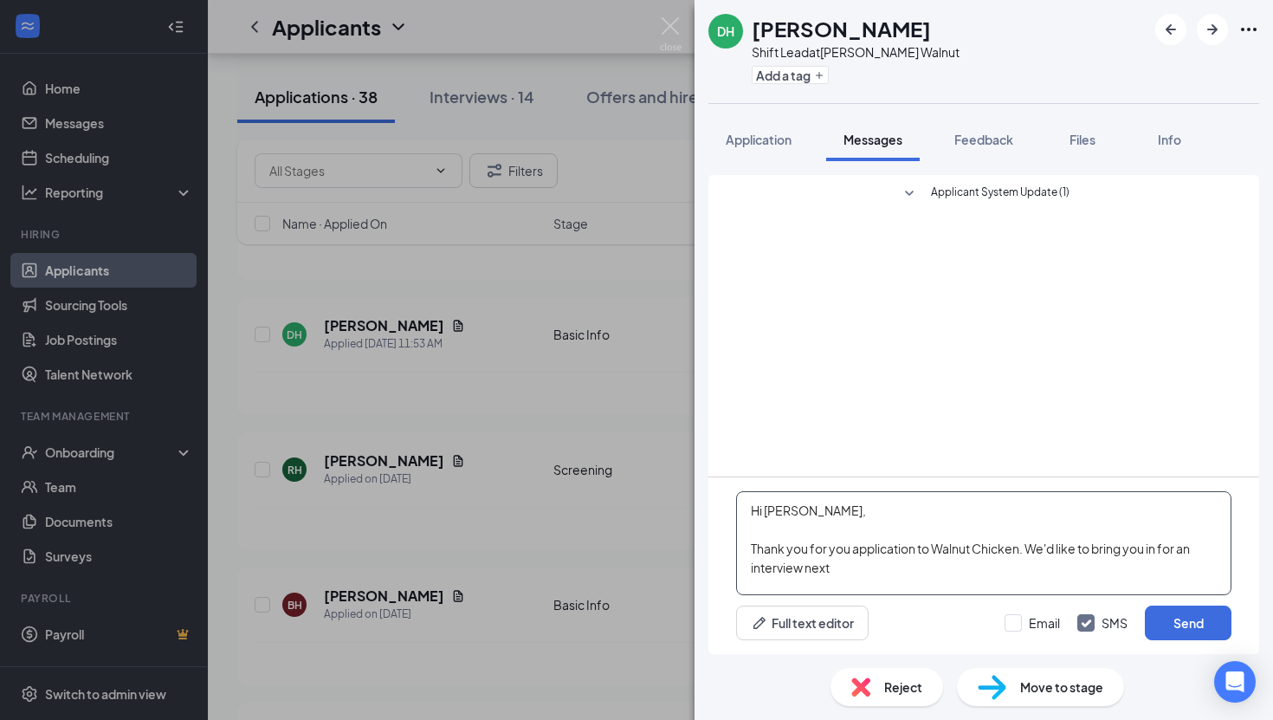
type textarea "Hi [PERSON_NAME], Thank you for you application to Walnut Chicken. We'd like to…"
click at [246, 471] on div "DH [PERSON_NAME] Shift Lead at [PERSON_NAME] Walnut Add a tag Application Messa…" at bounding box center [636, 360] width 1273 height 720
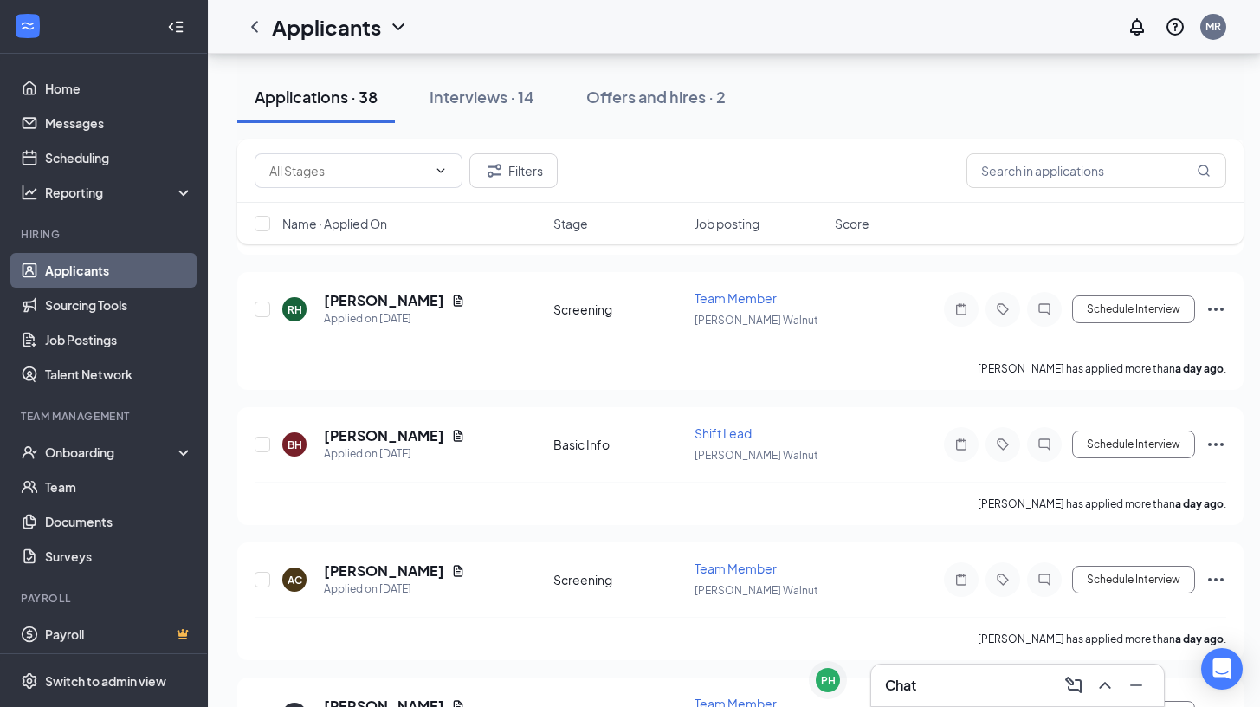
scroll to position [605, 0]
click at [111, 682] on span "Switch to admin view" at bounding box center [119, 680] width 148 height 53
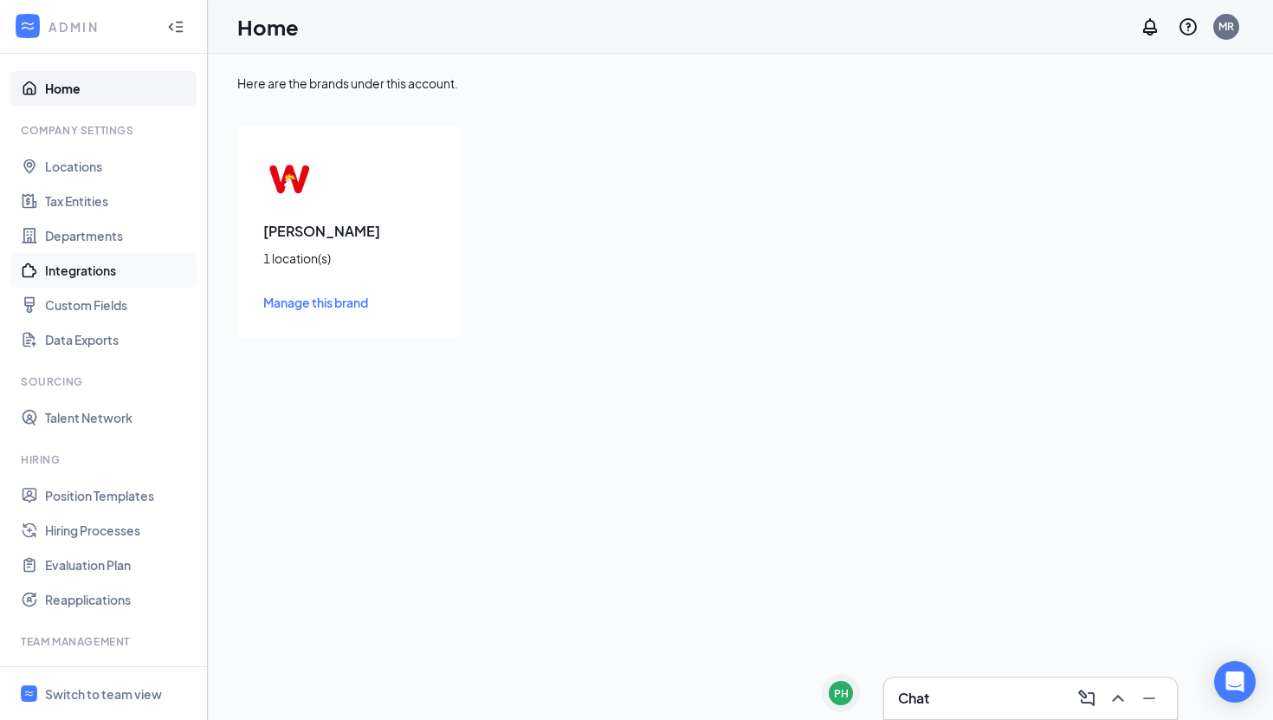
click at [141, 279] on link "Integrations" at bounding box center [119, 270] width 148 height 35
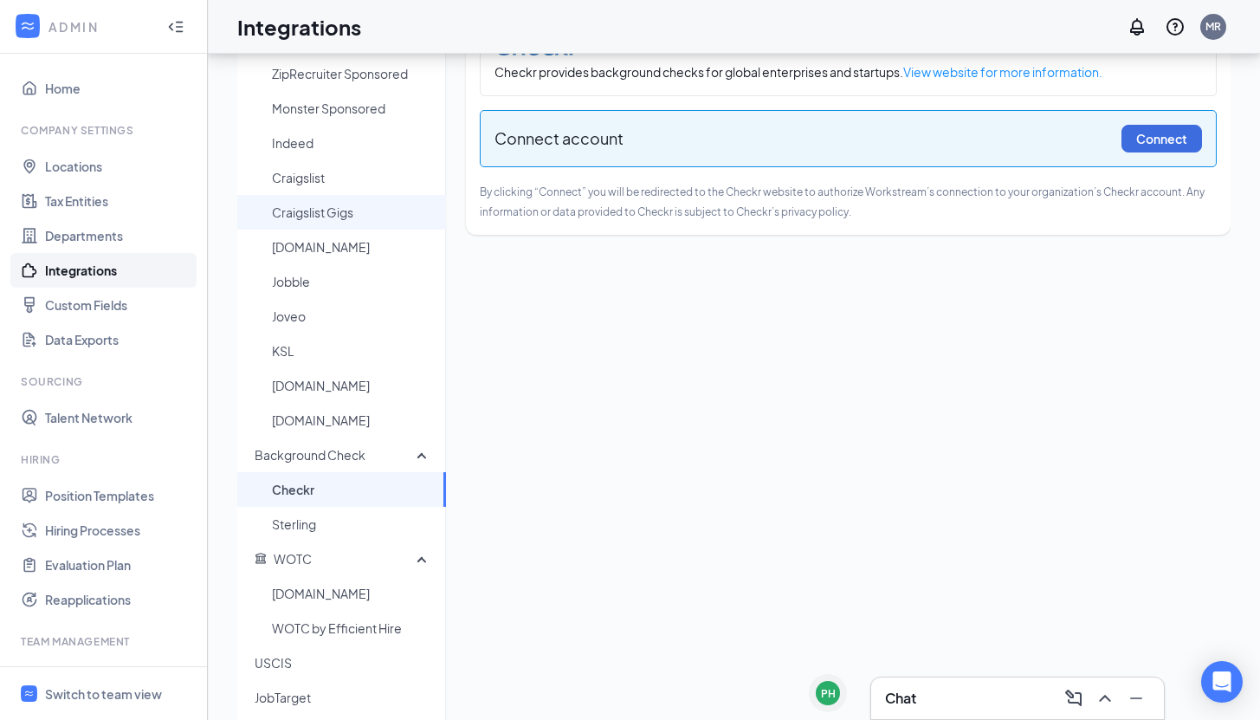
scroll to position [97, 0]
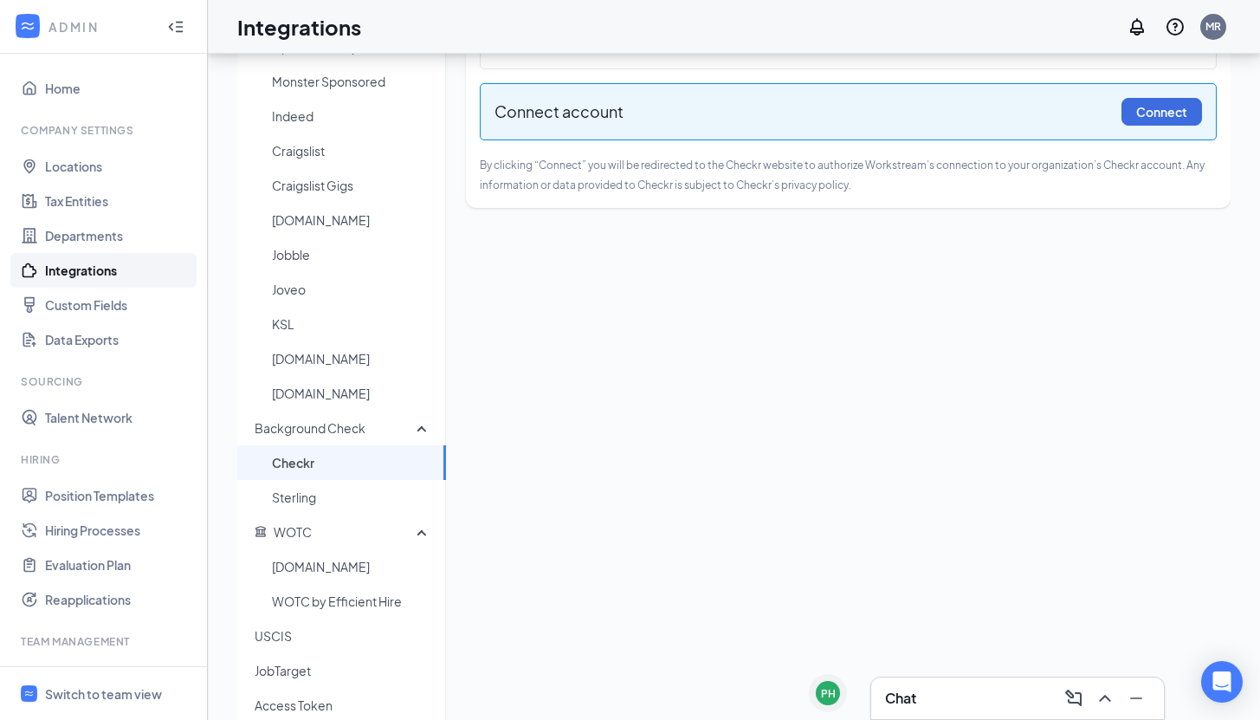
click at [272, 463] on span "Checkr" at bounding box center [352, 462] width 160 height 35
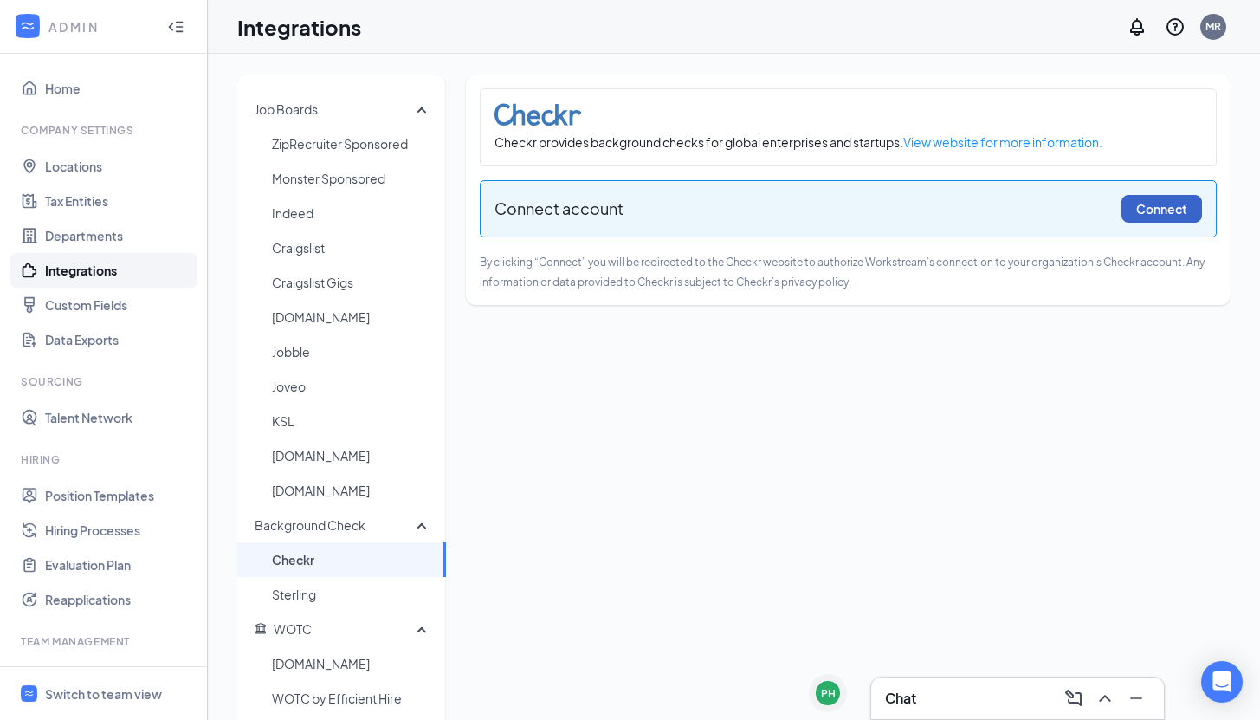
click at [1135, 205] on button "Connect" at bounding box center [1162, 209] width 81 height 28
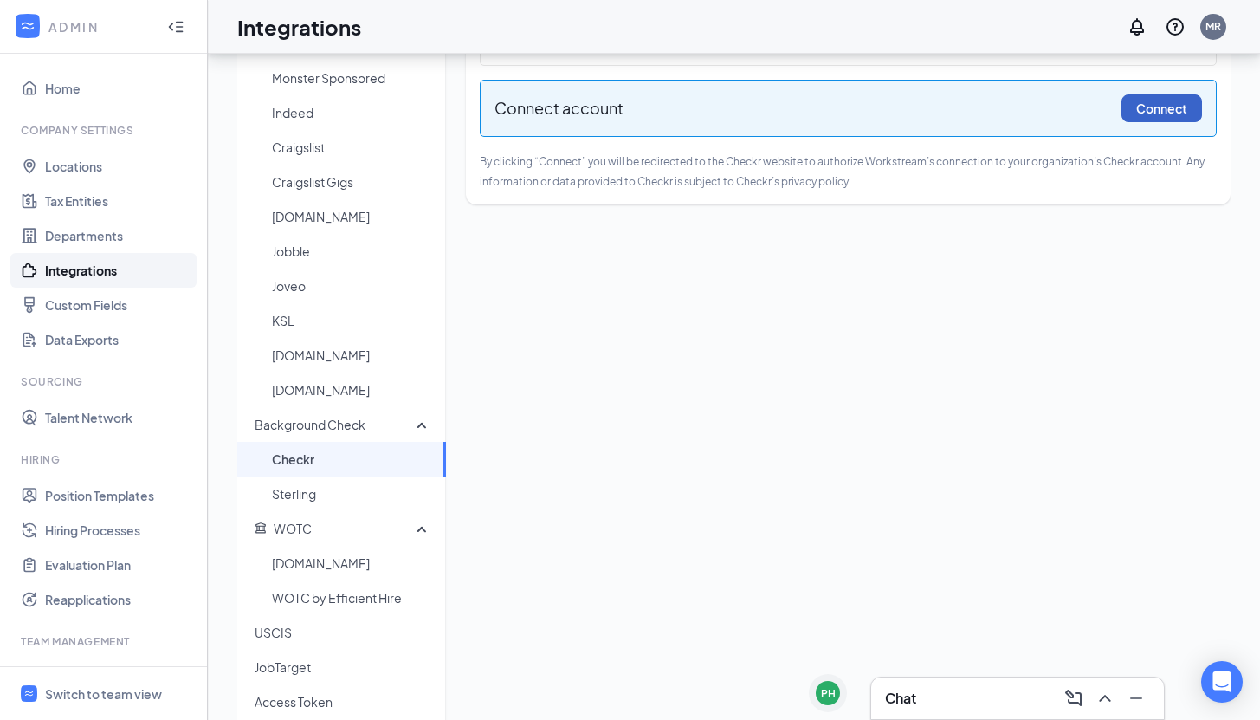
scroll to position [112, 0]
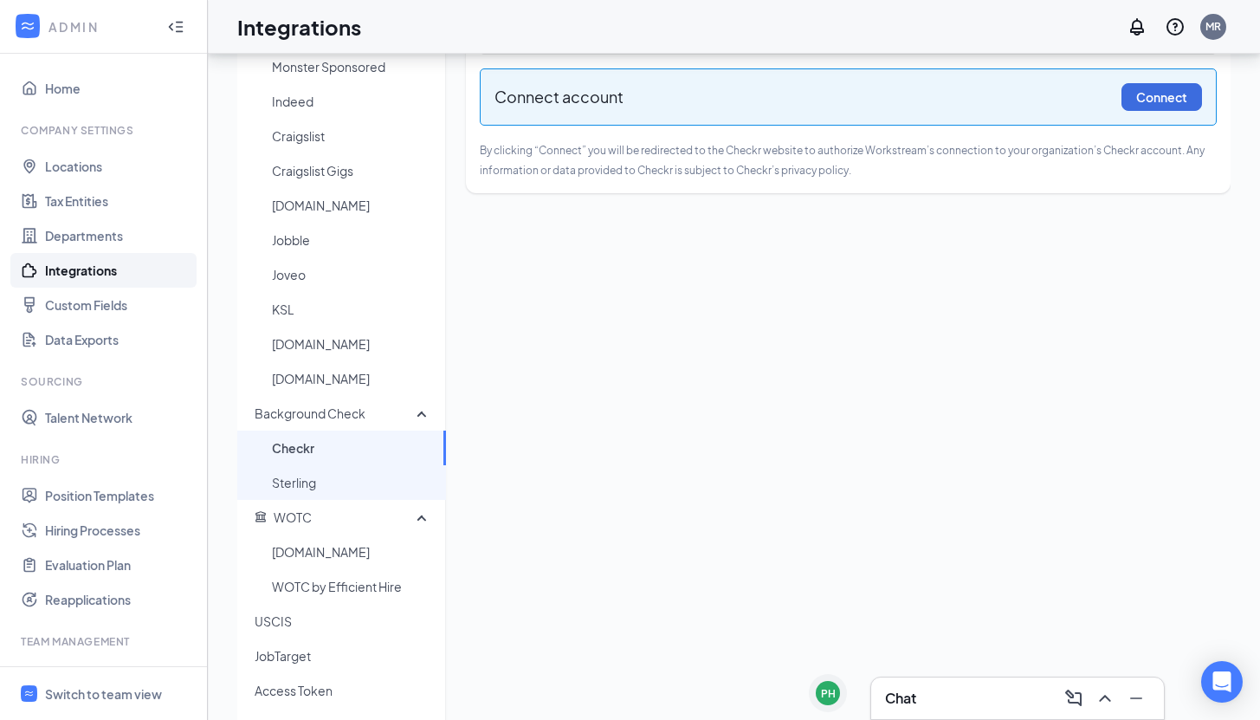
click at [414, 489] on span "Sterling" at bounding box center [352, 482] width 160 height 35
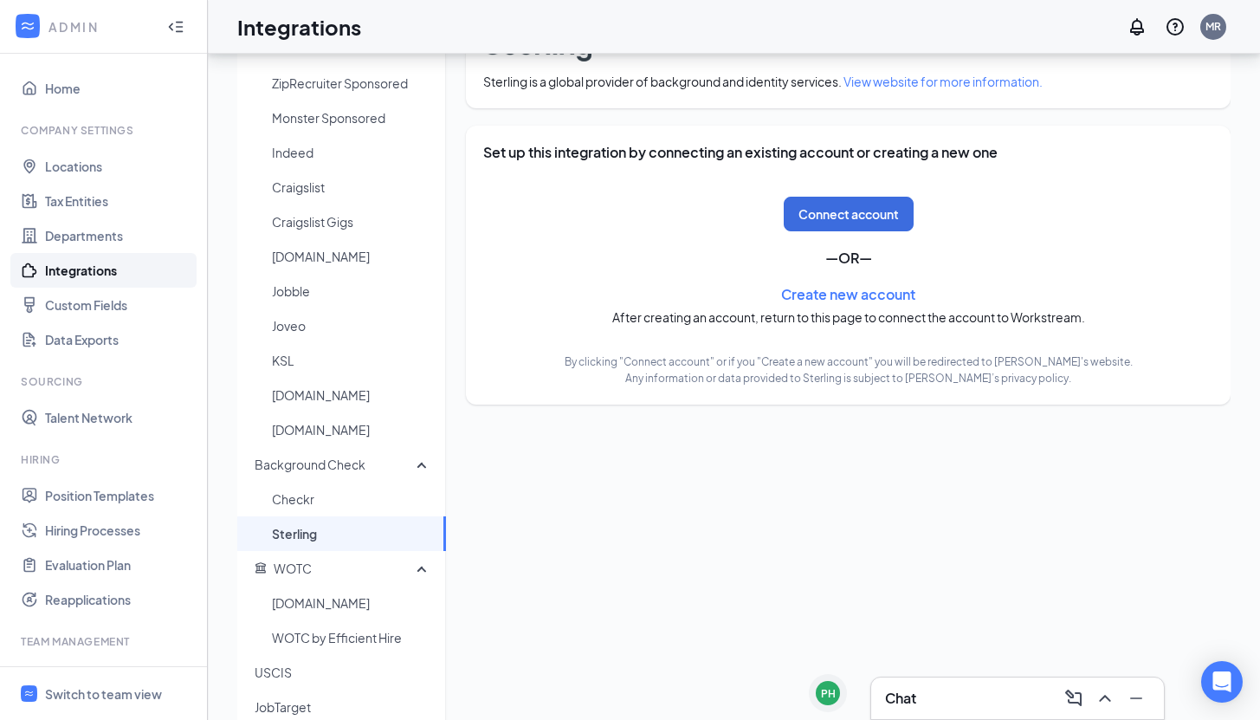
scroll to position [60, 0]
click at [418, 503] on span "Checkr" at bounding box center [352, 499] width 160 height 35
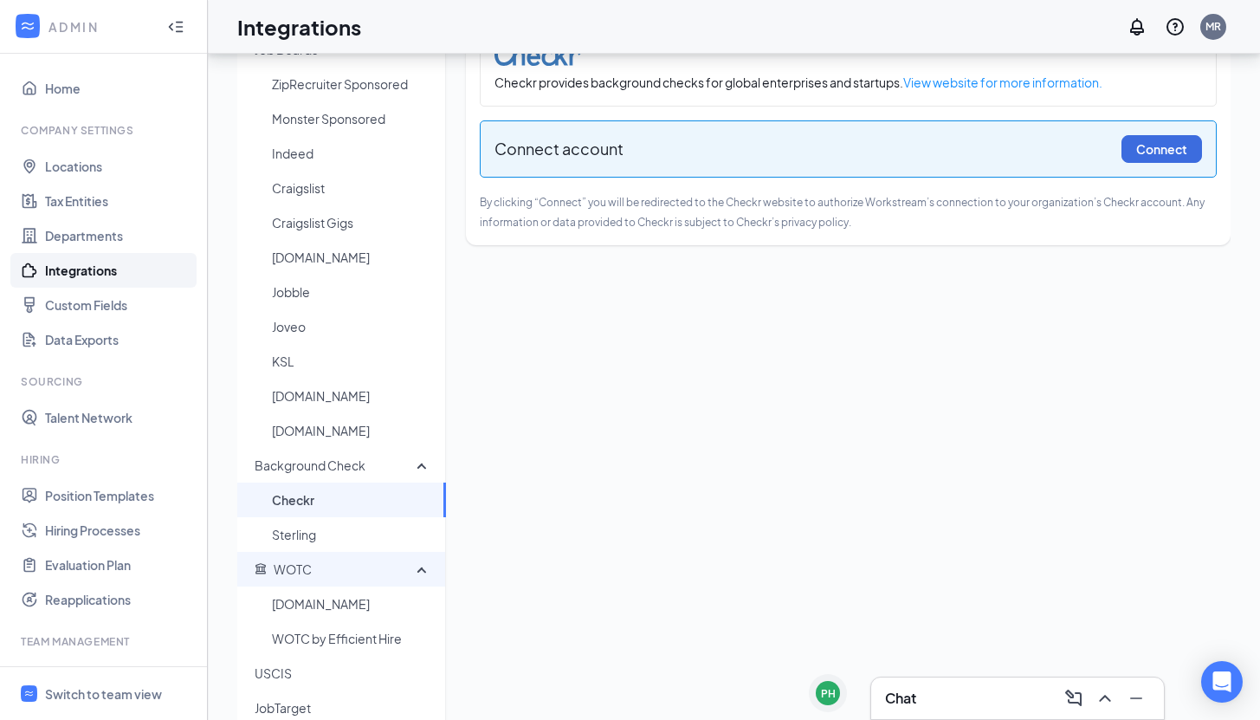
click at [392, 573] on span "WOTC" at bounding box center [336, 569] width 162 height 35
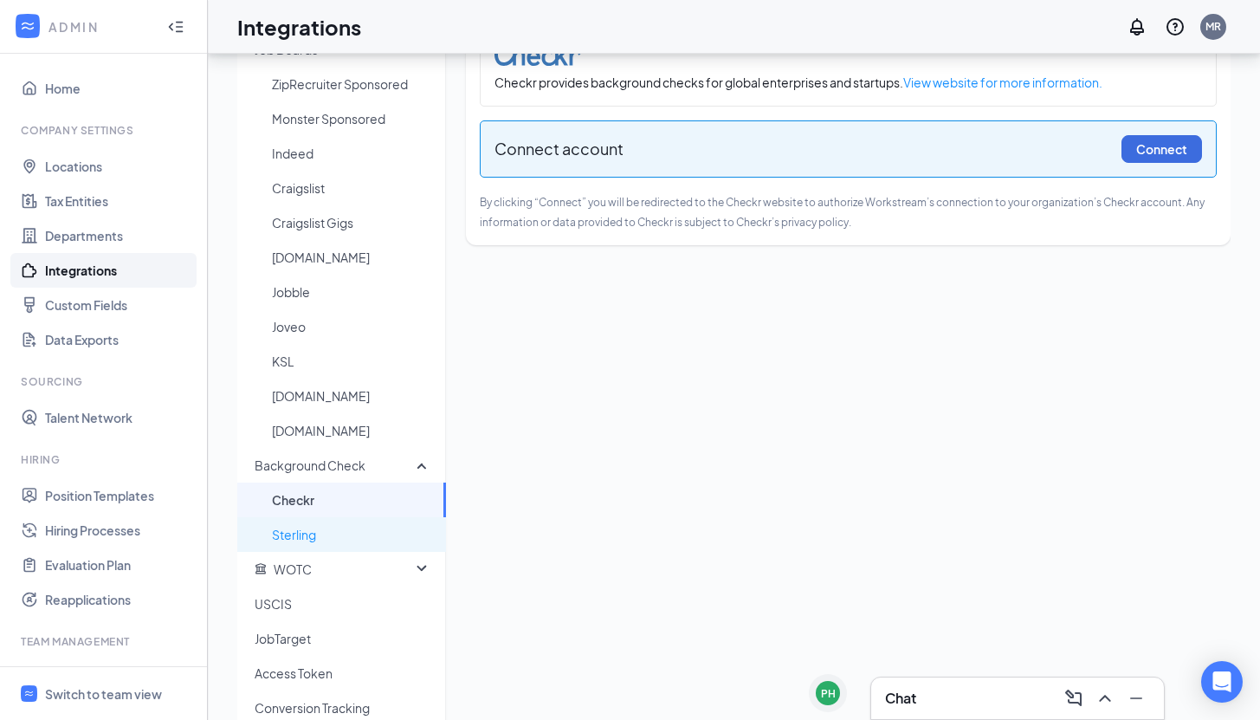
click at [393, 513] on span "Checkr" at bounding box center [352, 499] width 160 height 35
click at [1145, 138] on button "Connect" at bounding box center [1162, 149] width 81 height 28
click at [1148, 144] on button "Connect" at bounding box center [1162, 149] width 81 height 28
click at [1013, 80] on link "View website for more information." at bounding box center [1002, 82] width 199 height 16
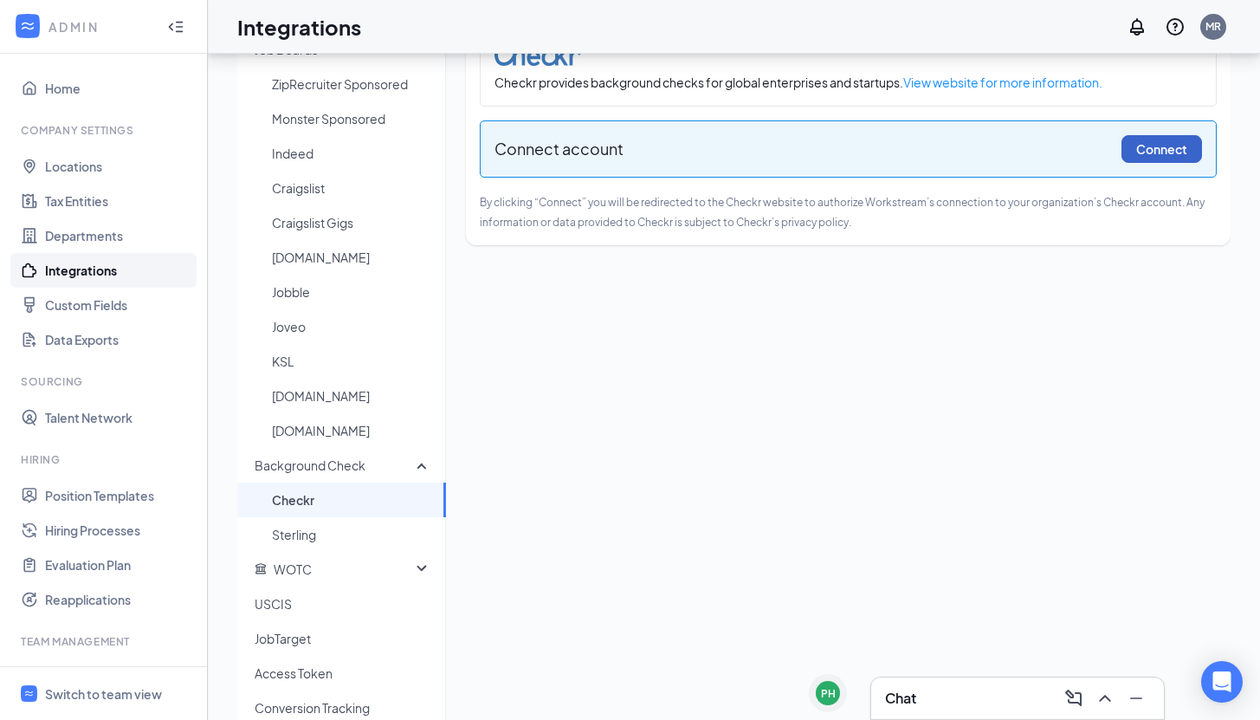
click at [1147, 159] on button "Connect" at bounding box center [1162, 149] width 81 height 28
click at [826, 701] on div "PH" at bounding box center [828, 693] width 24 height 24
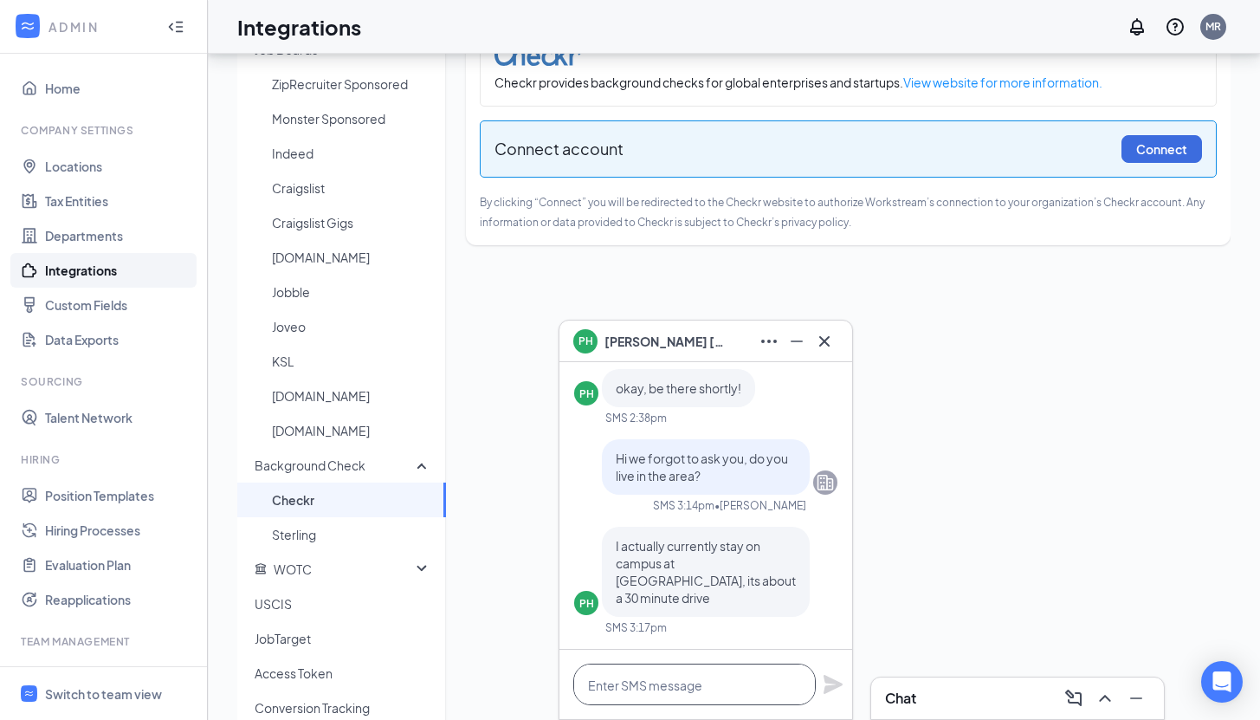
click at [753, 676] on textarea at bounding box center [694, 685] width 243 height 42
